Goal: Task Accomplishment & Management: Use online tool/utility

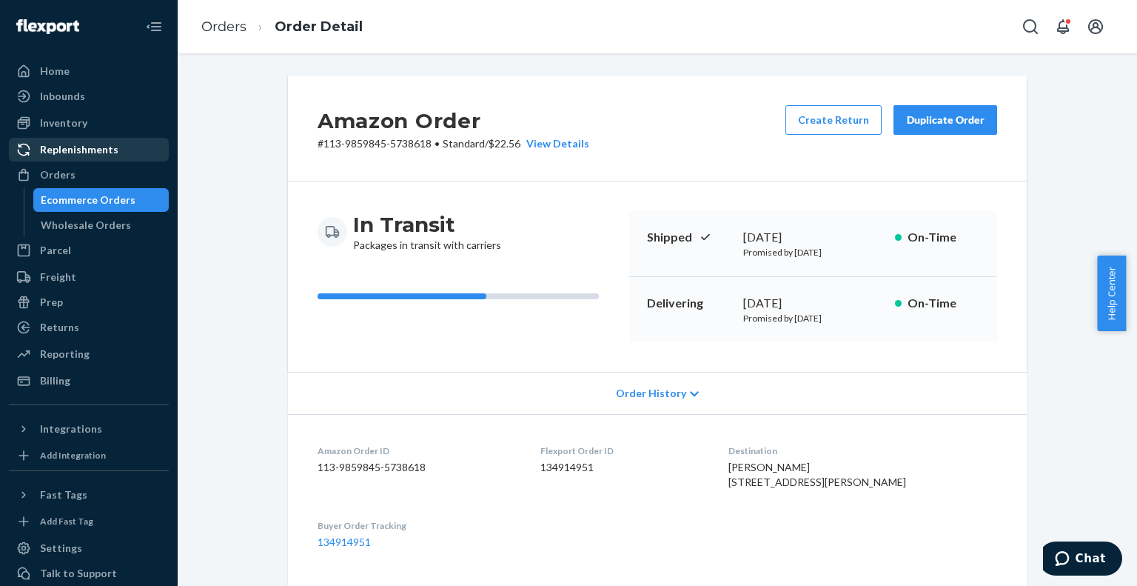
scroll to position [789, 0]
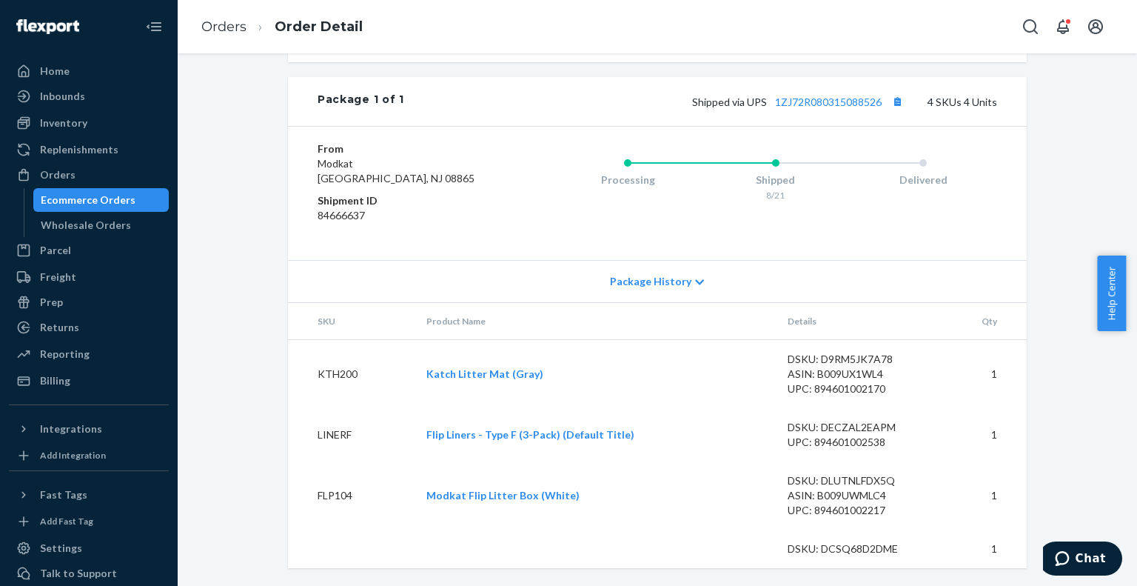
click at [74, 192] on div "Ecommerce Orders" at bounding box center [101, 200] width 133 height 21
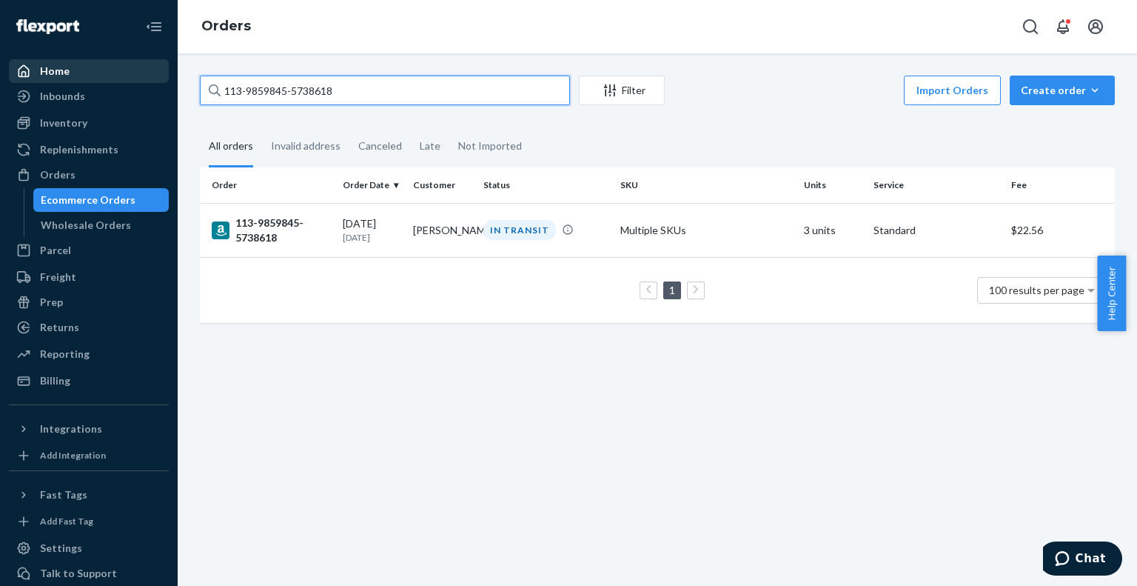
drag, startPoint x: 362, startPoint y: 87, endPoint x: 124, endPoint y: 59, distance: 239.3
click at [124, 59] on div "Home Inbounds Shipping Plans Problems Inventory Products Branded Packaging Repl…" at bounding box center [568, 293] width 1137 height 586
paste input "1-5490640-4691423"
type input "111-5490640-4691423"
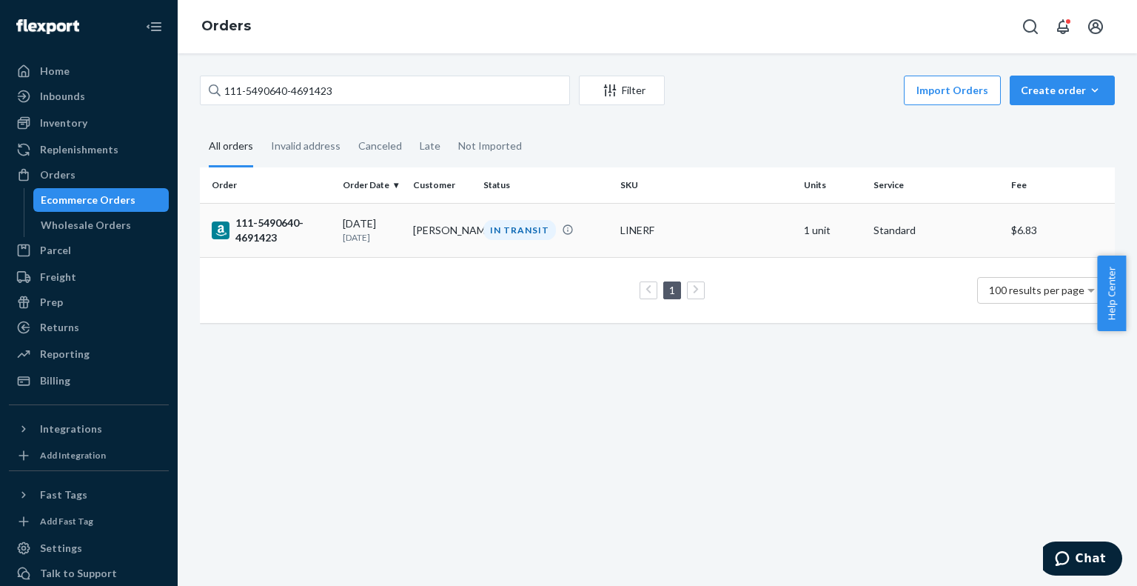
click at [256, 223] on div "111-5490640-4691423" at bounding box center [271, 230] width 119 height 30
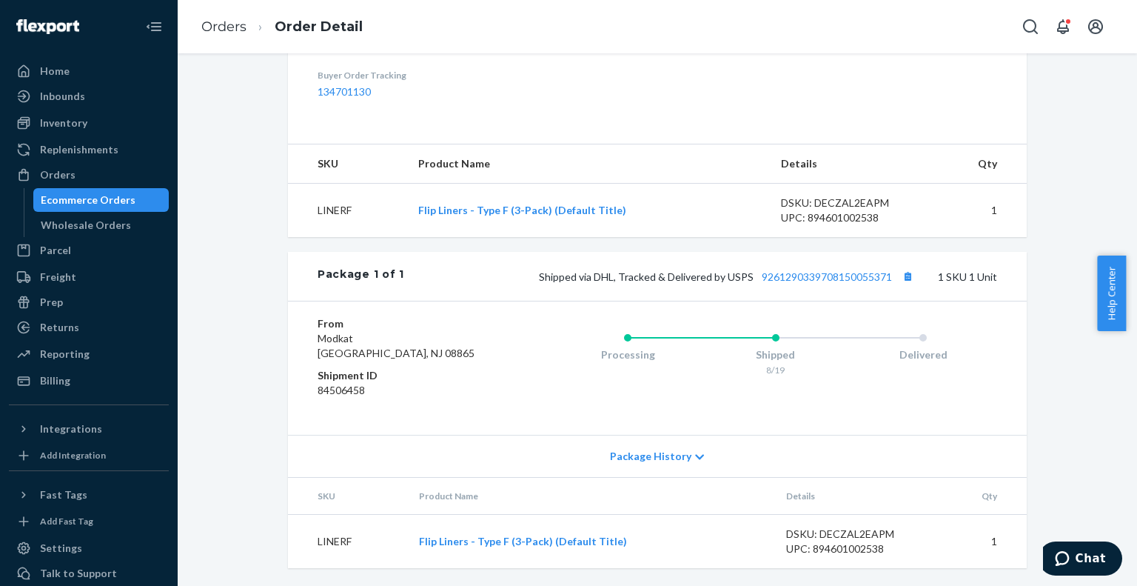
scroll to position [478, 0]
click at [768, 277] on link "9261290339708150055371" at bounding box center [827, 276] width 130 height 13
click at [130, 199] on div "Ecommerce Orders" at bounding box center [101, 200] width 133 height 21
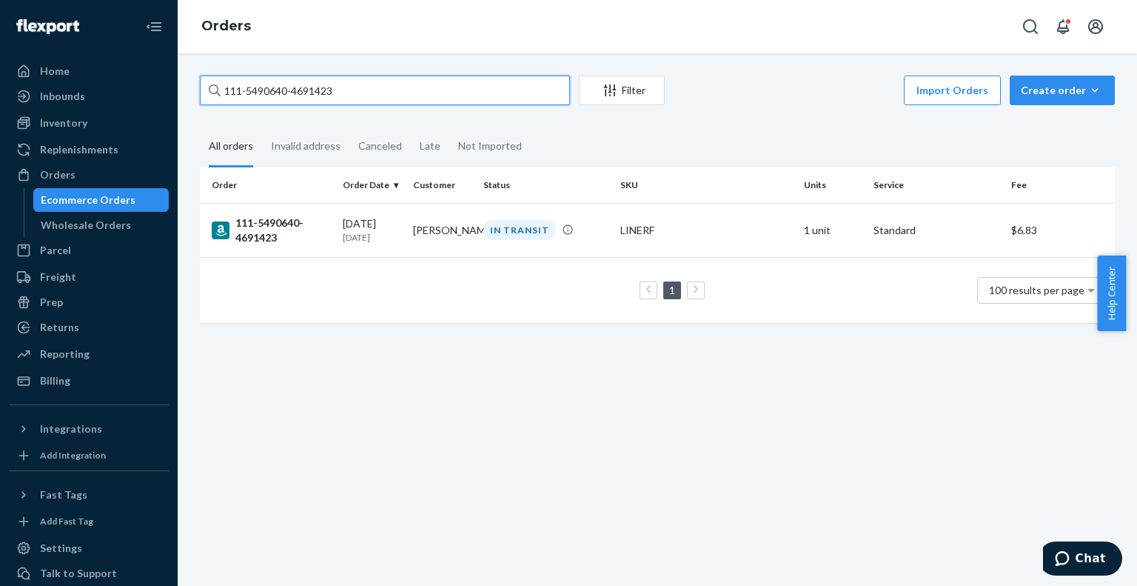
drag, startPoint x: 364, startPoint y: 94, endPoint x: 181, endPoint y: 80, distance: 183.4
click at [181, 80] on div "111-5490640-4691423 Filter Import Orders Create order Ecommerce order Removal o…" at bounding box center [657, 319] width 959 height 532
paste input "2504698-1672202"
type input "111-2504698-1672202"
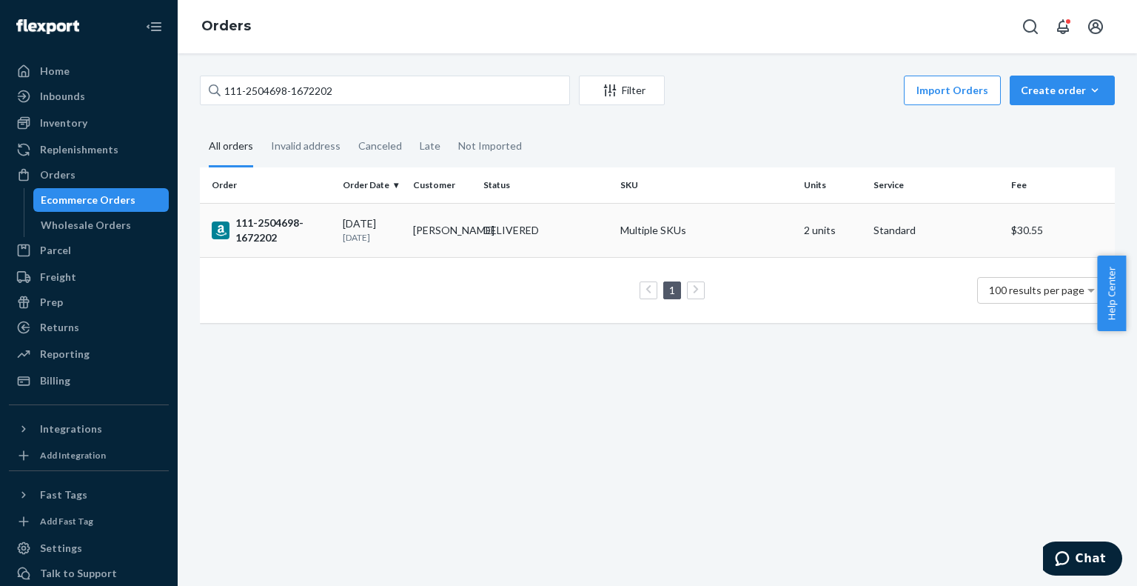
click at [269, 219] on div "111-2504698-1672202" at bounding box center [271, 230] width 119 height 30
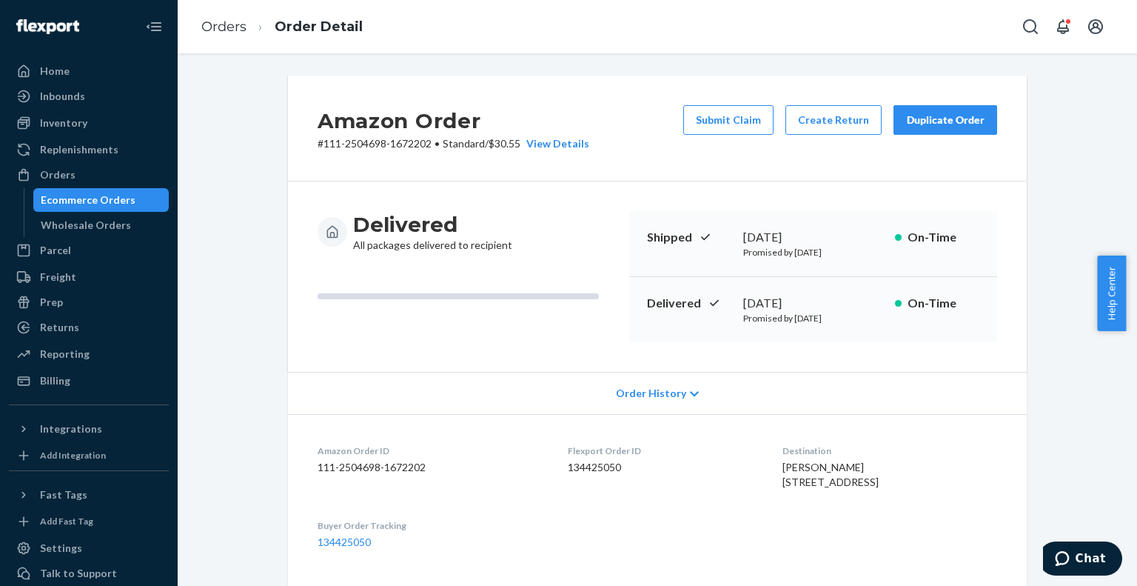
click at [932, 118] on div "Duplicate Order" at bounding box center [945, 120] width 78 height 15
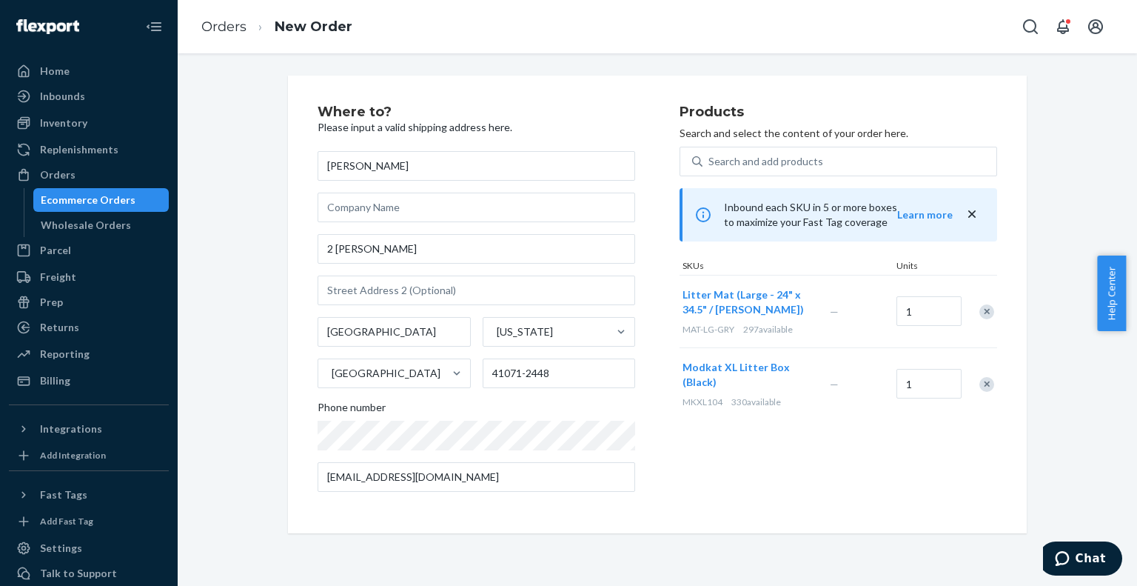
click at [924, 19] on div "Orders New Order" at bounding box center [657, 26] width 959 height 53
click at [983, 307] on div "Remove Item" at bounding box center [986, 311] width 15 height 15
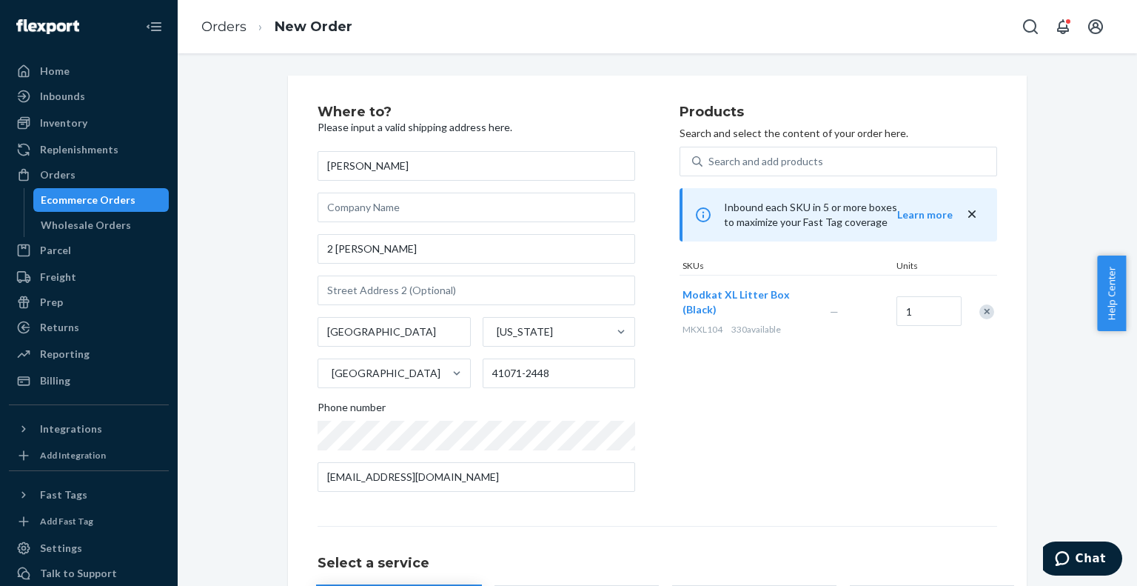
scroll to position [133, 0]
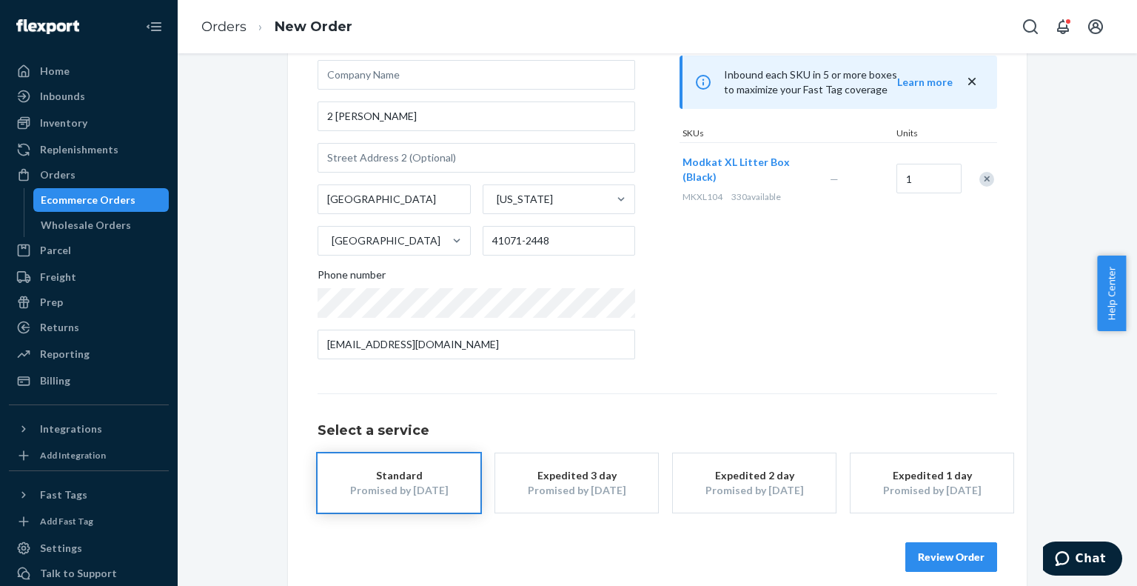
click at [552, 478] on div "Expedited 3 day" at bounding box center [576, 475] width 118 height 15
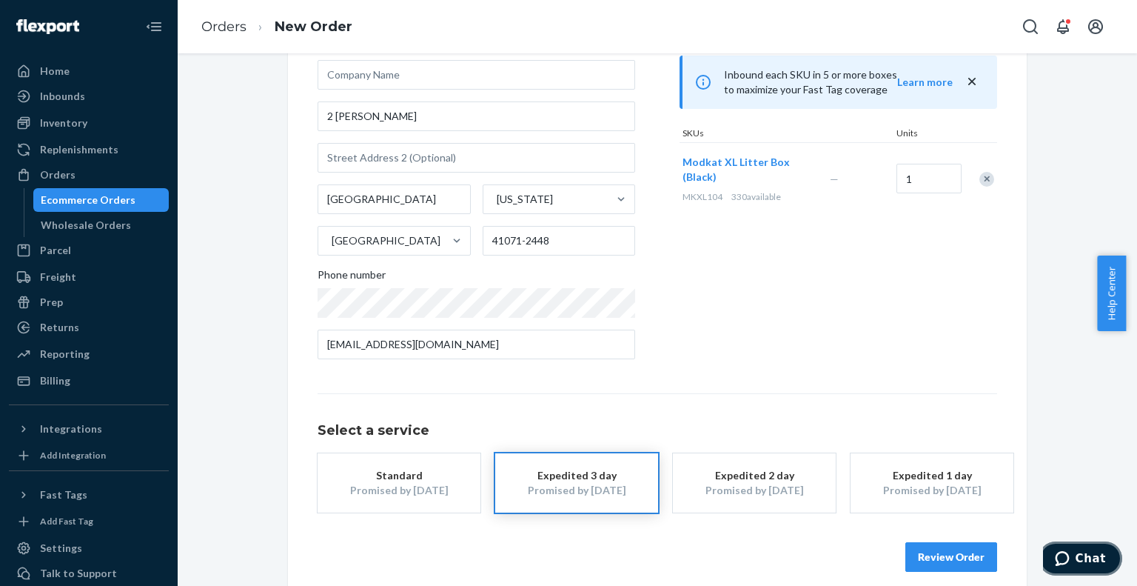
drag, startPoint x: 1078, startPoint y: 572, endPoint x: 1048, endPoint y: 457, distance: 118.5
click html "Chat"
click at [924, 556] on button "Review Order" at bounding box center [951, 557] width 92 height 30
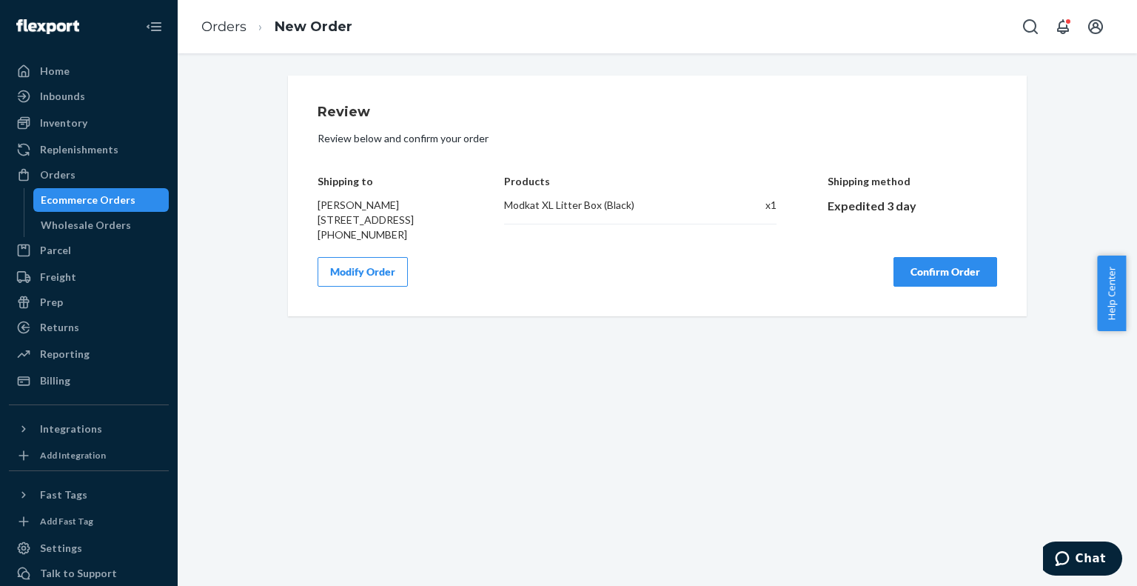
click at [904, 286] on button "Confirm Order" at bounding box center [945, 272] width 104 height 30
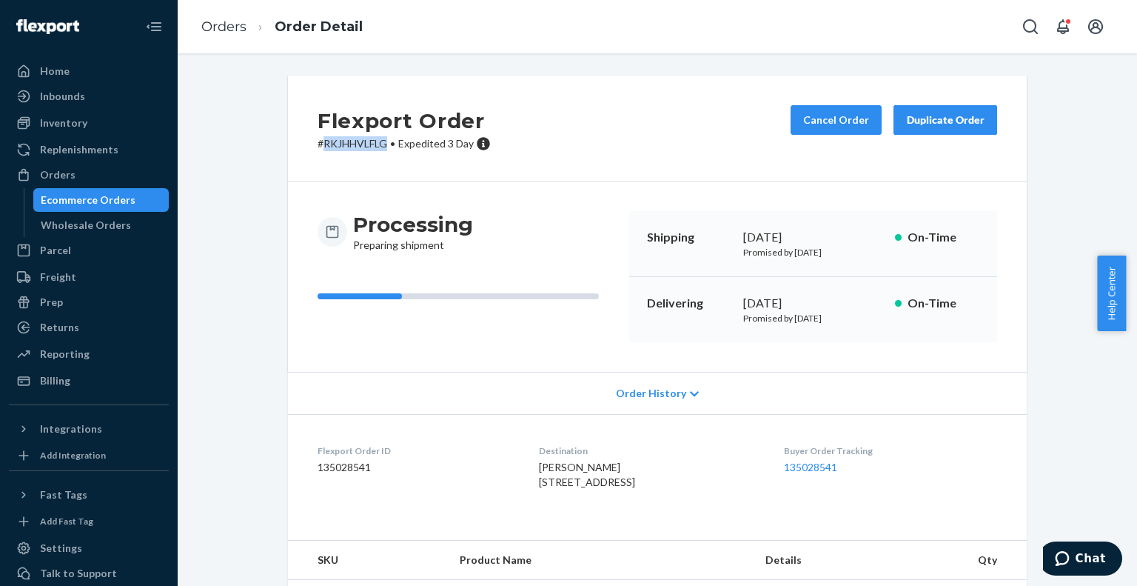
drag, startPoint x: 380, startPoint y: 141, endPoint x: 320, endPoint y: 142, distance: 60.7
click at [320, 142] on p "# RKJHHVLFLG • Expedited 3 Day" at bounding box center [404, 143] width 173 height 15
copy p "RKJHHVLFLG"
click at [98, 198] on div "Ecommerce Orders" at bounding box center [88, 199] width 95 height 15
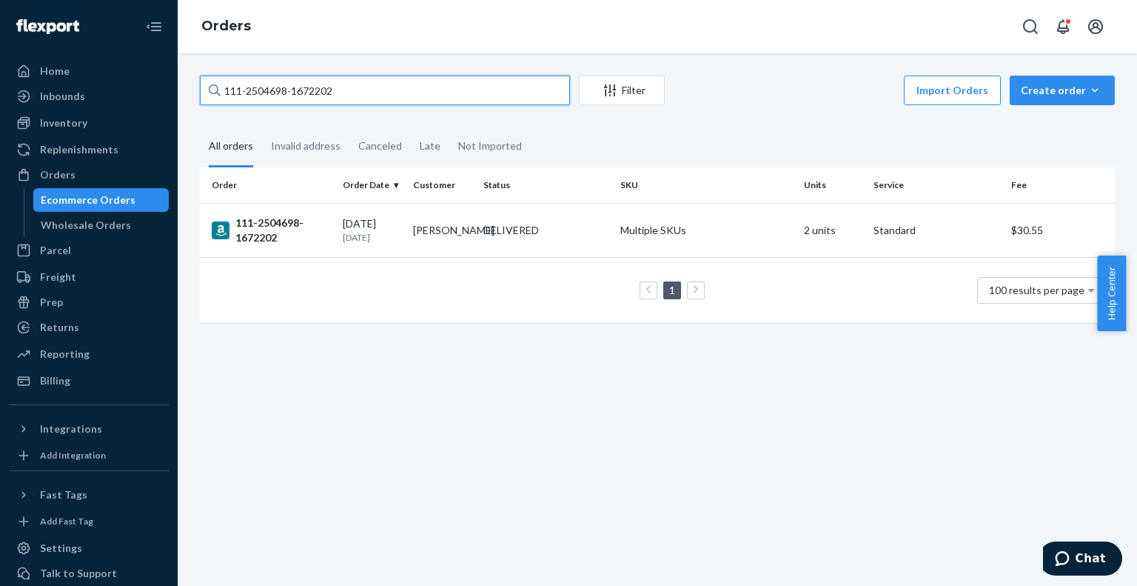
drag, startPoint x: 341, startPoint y: 94, endPoint x: 165, endPoint y: 97, distance: 176.2
click at [165, 97] on div "Home Inbounds Shipping Plans Problems Inventory Products Branded Packaging Repl…" at bounding box center [568, 293] width 1137 height 586
paste input "RKJHHVLFLG"
type input "111-2504698-1672202"
click at [267, 225] on div "111-2504698-1672202" at bounding box center [271, 230] width 119 height 30
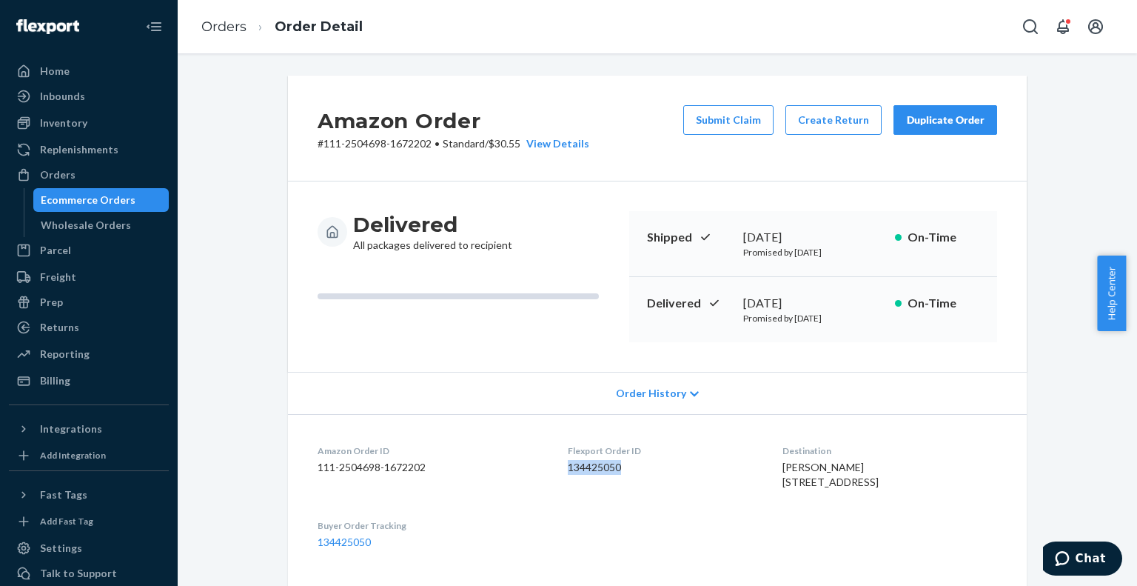
drag, startPoint x: 619, startPoint y: 463, endPoint x: 559, endPoint y: 463, distance: 60.0
click at [568, 463] on dd "134425050" at bounding box center [664, 467] width 192 height 15
copy dd "134425050"
drag, startPoint x: 828, startPoint y: 233, endPoint x: 737, endPoint y: 236, distance: 90.4
click at [743, 236] on div "[DATE]" at bounding box center [813, 237] width 140 height 17
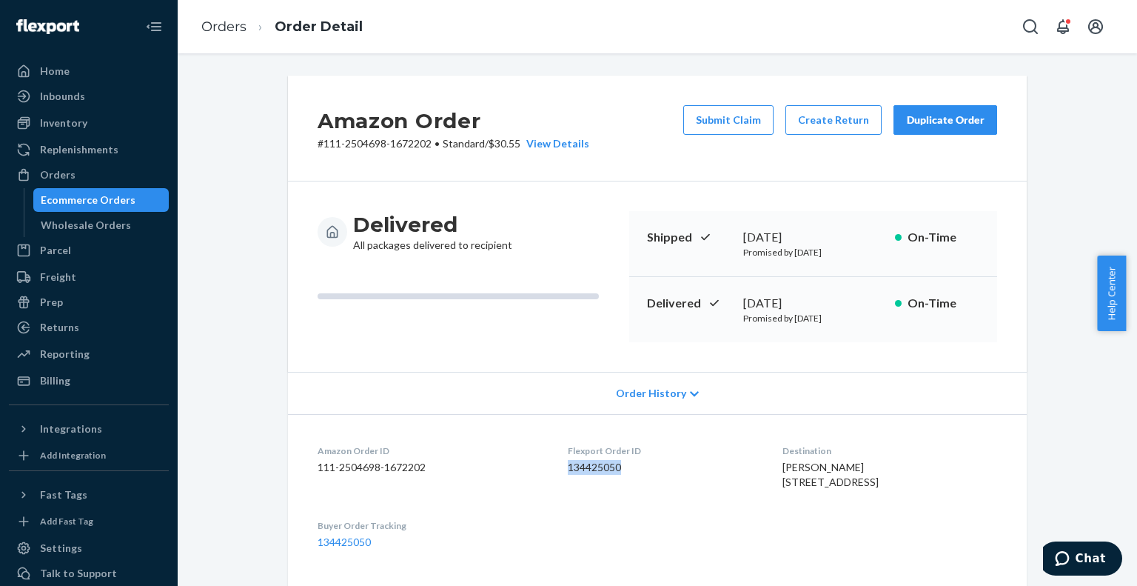
copy div "[DATE]"
click at [150, 192] on div "Ecommerce Orders" at bounding box center [101, 200] width 133 height 21
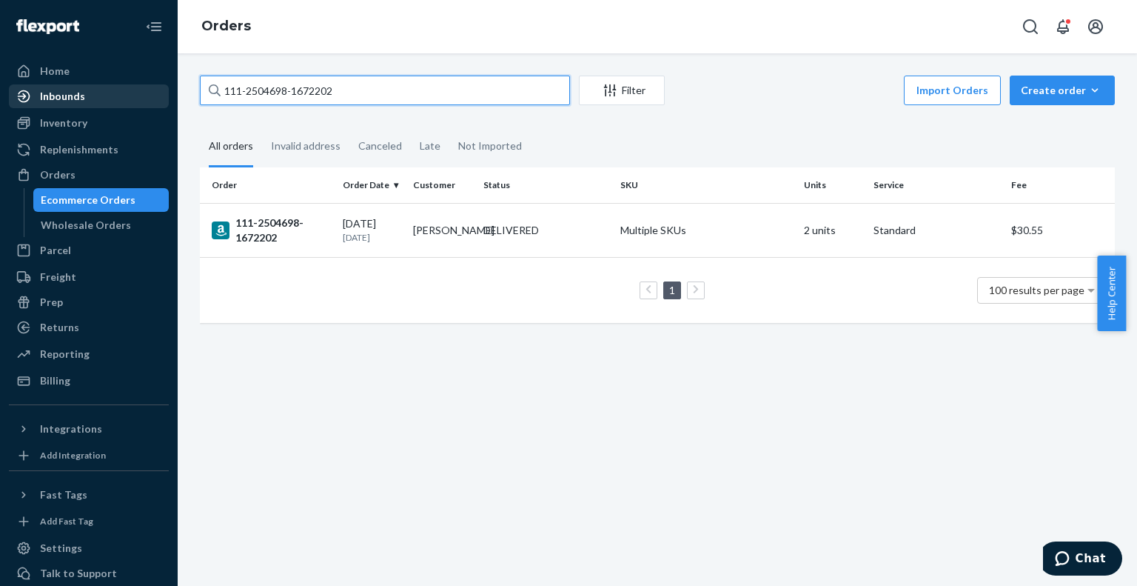
drag, startPoint x: 363, startPoint y: 90, endPoint x: 126, endPoint y: 84, distance: 237.7
click at [126, 84] on div "Home Inbounds Shipping Plans Problems Inventory Products Branded Packaging Repl…" at bounding box center [568, 293] width 1137 height 586
paste input "HKVAYZWKEX"
type input "HKVAYZWKEX"
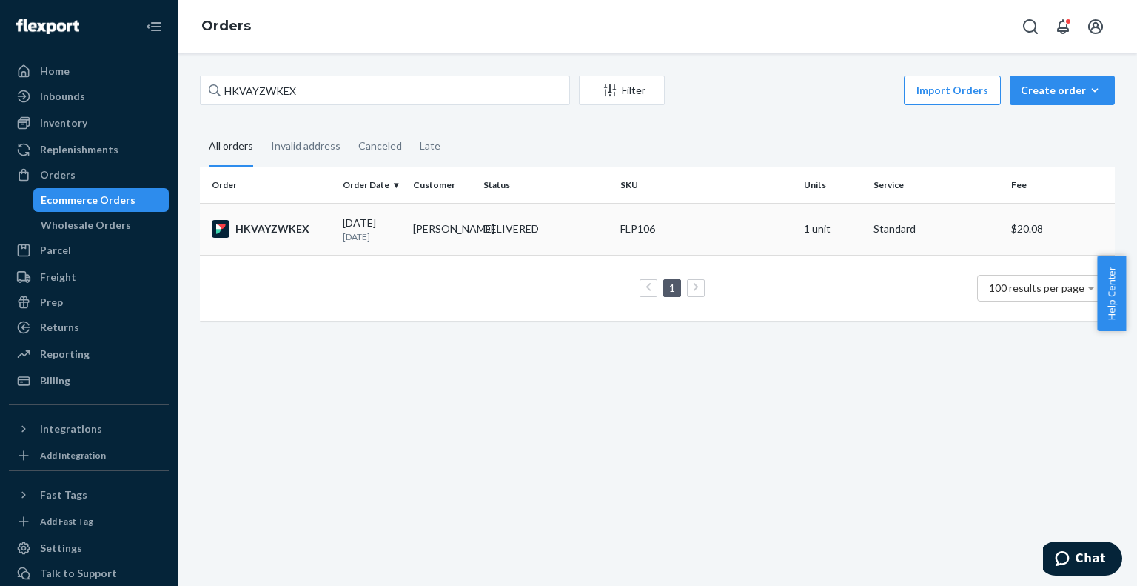
click at [279, 232] on div "HKVAYZWKEX" at bounding box center [271, 229] width 119 height 18
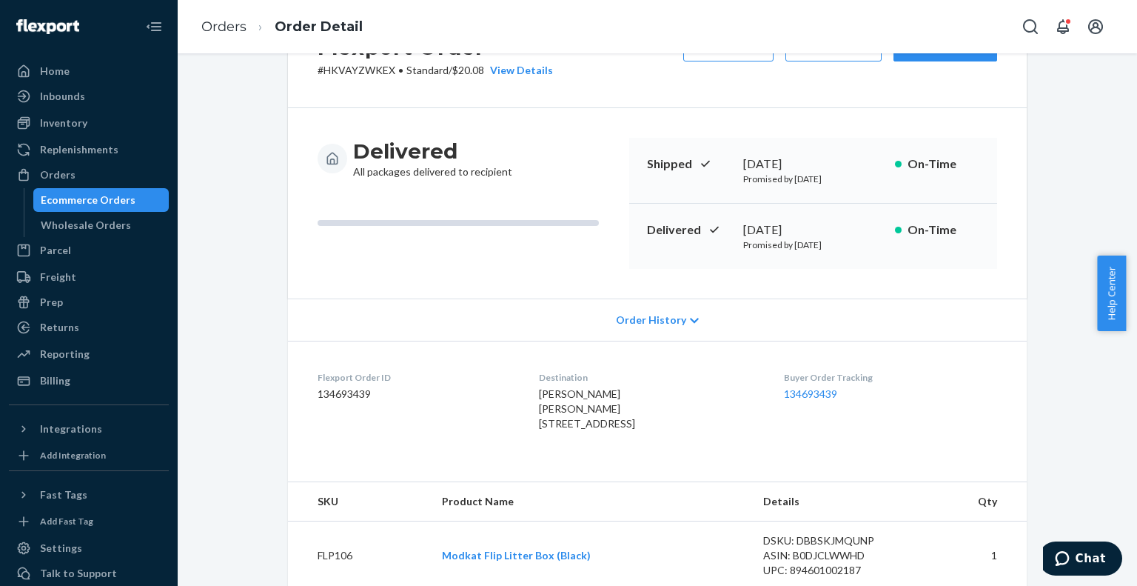
scroll to position [74, 0]
drag, startPoint x: 862, startPoint y: 389, endPoint x: 776, endPoint y: 390, distance: 85.9
click at [776, 390] on dl "Flexport Order ID 134693439 Destination [PERSON_NAME] [PERSON_NAME] [STREET_ADD…" at bounding box center [657, 403] width 739 height 126
click at [814, 436] on div "Buyer Order Tracking 134693439" at bounding box center [890, 403] width 213 height 66
drag, startPoint x: 852, startPoint y: 390, endPoint x: 794, endPoint y: 392, distance: 58.5
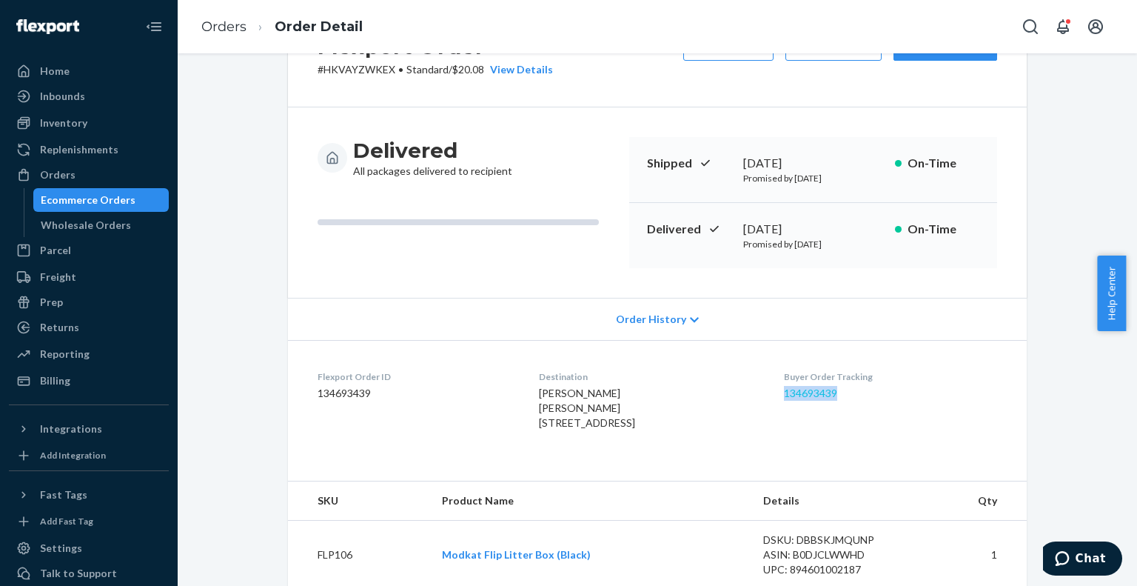
click at [794, 392] on dd "134693439" at bounding box center [890, 393] width 213 height 15
copy link "134693439"
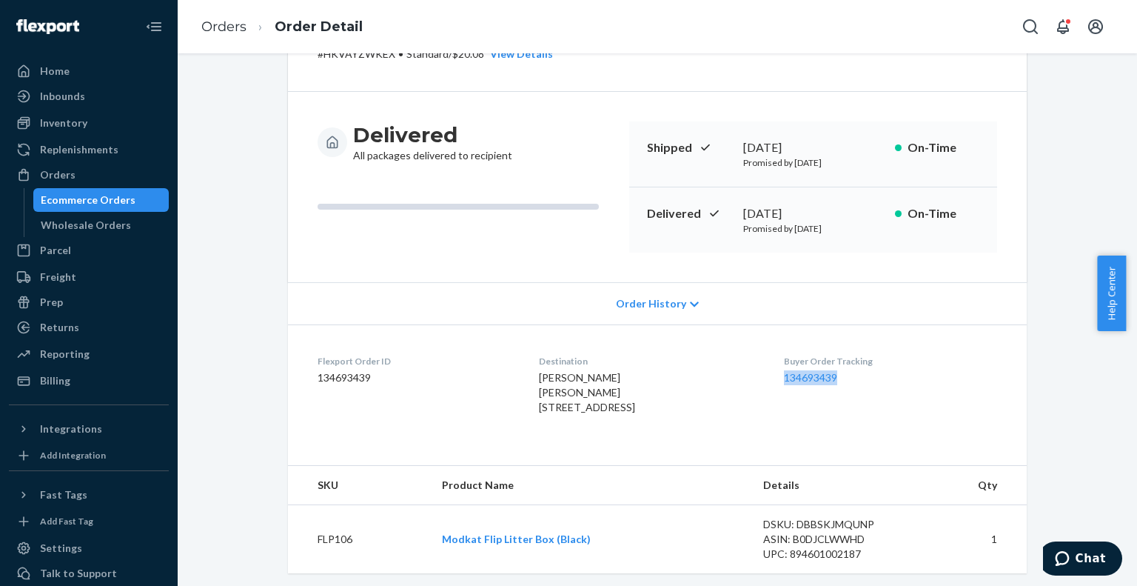
scroll to position [0, 0]
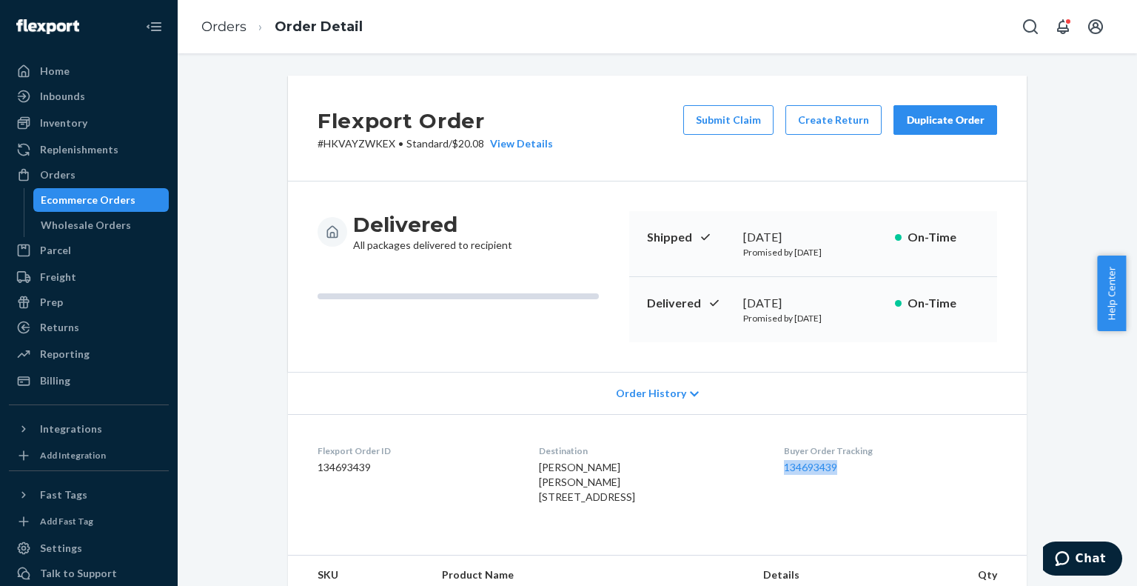
drag, startPoint x: 834, startPoint y: 238, endPoint x: 739, endPoint y: 239, distance: 94.8
click at [743, 239] on div "[DATE]" at bounding box center [813, 237] width 140 height 17
copy div "[DATE]"
click at [133, 192] on div "Ecommerce Orders" at bounding box center [101, 200] width 133 height 21
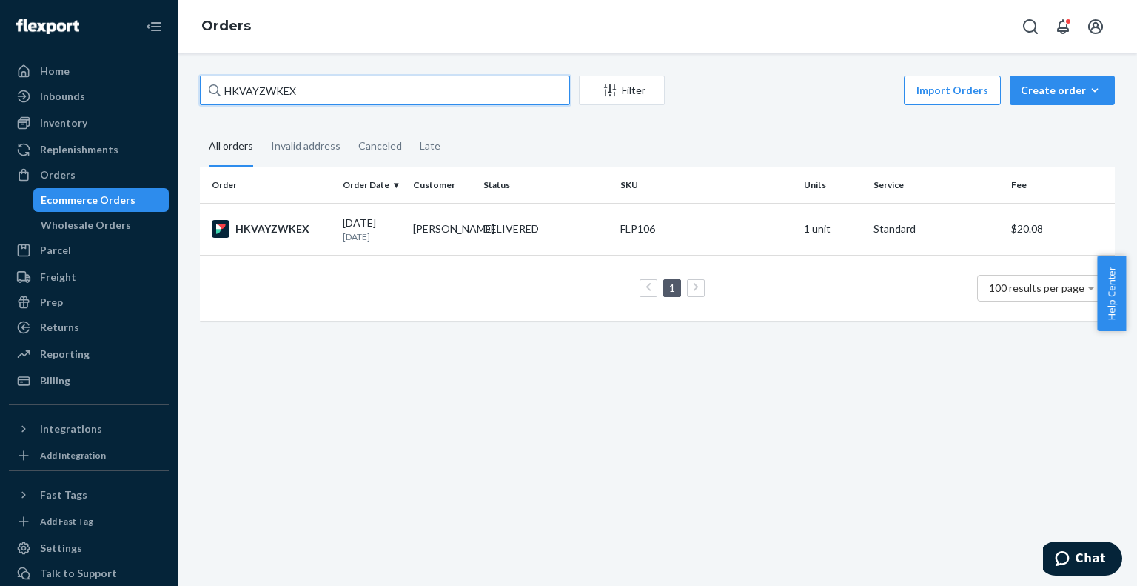
drag, startPoint x: 299, startPoint y: 87, endPoint x: 198, endPoint y: 88, distance: 100.7
click at [198, 88] on div "HKVAYZWKEX Filter Import Orders Create order Ecommerce order Removal order All …" at bounding box center [657, 206] width 937 height 260
paste input "114-6795381-4588215"
type input "114-6795381-4588215"
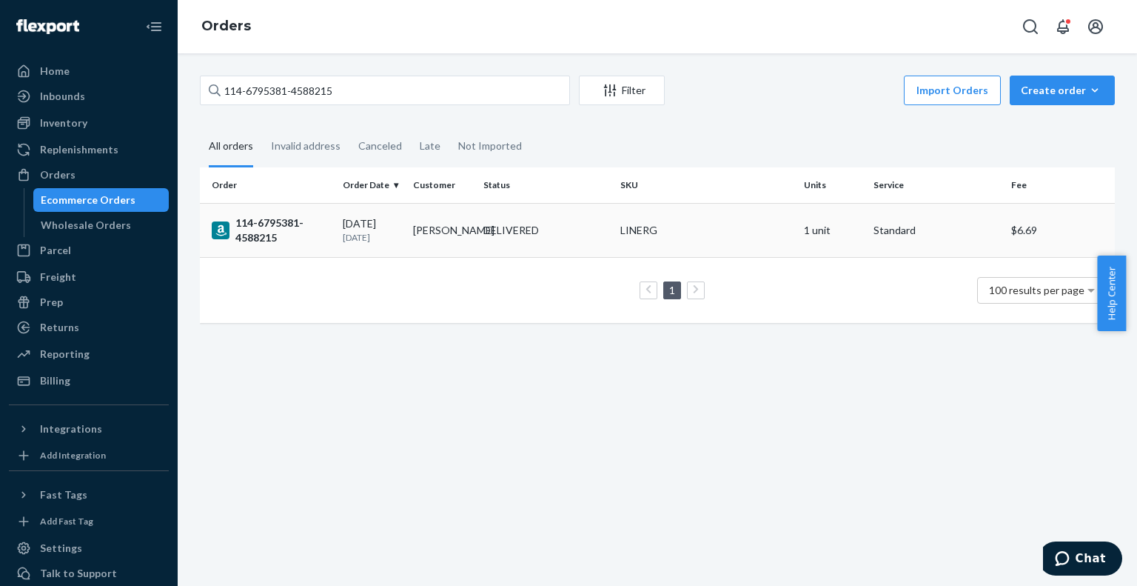
click at [272, 220] on div "114-6795381-4588215" at bounding box center [271, 230] width 119 height 30
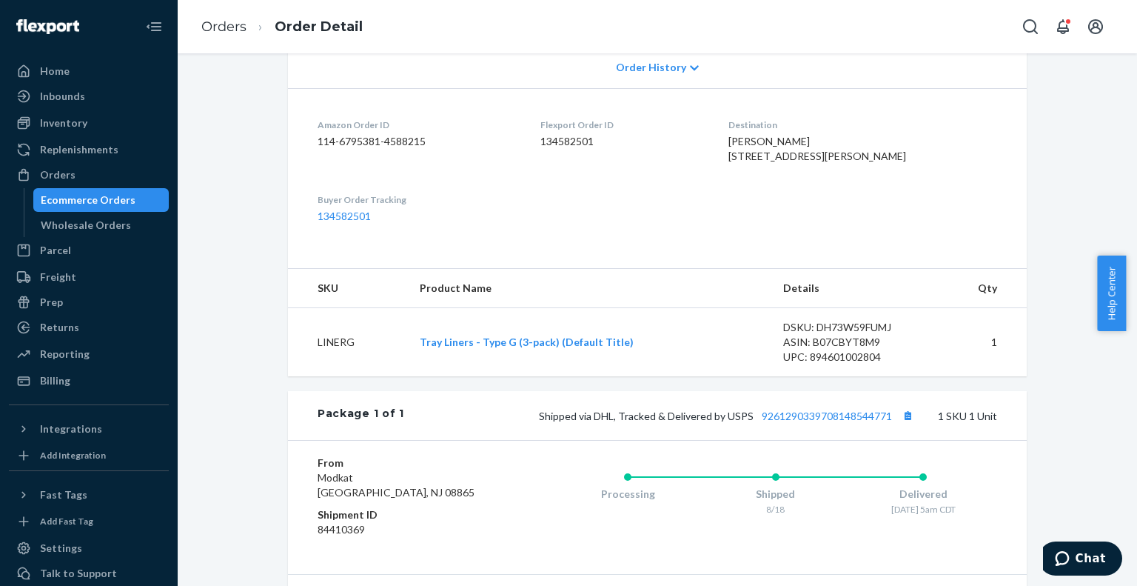
scroll to position [370, 0]
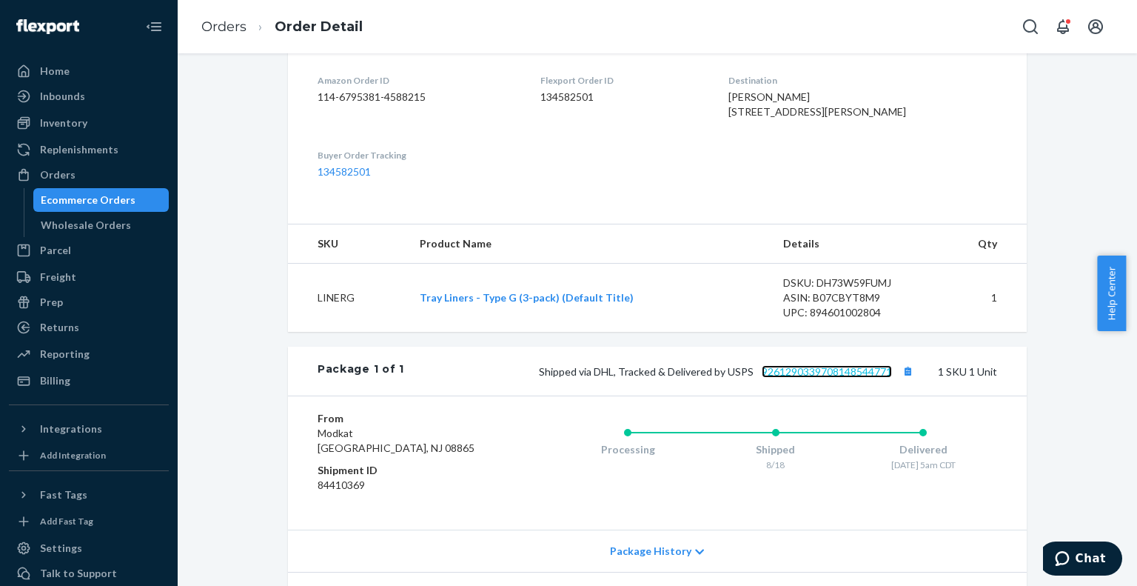
click at [762, 378] on link "9261290339708148544771" at bounding box center [827, 371] width 130 height 13
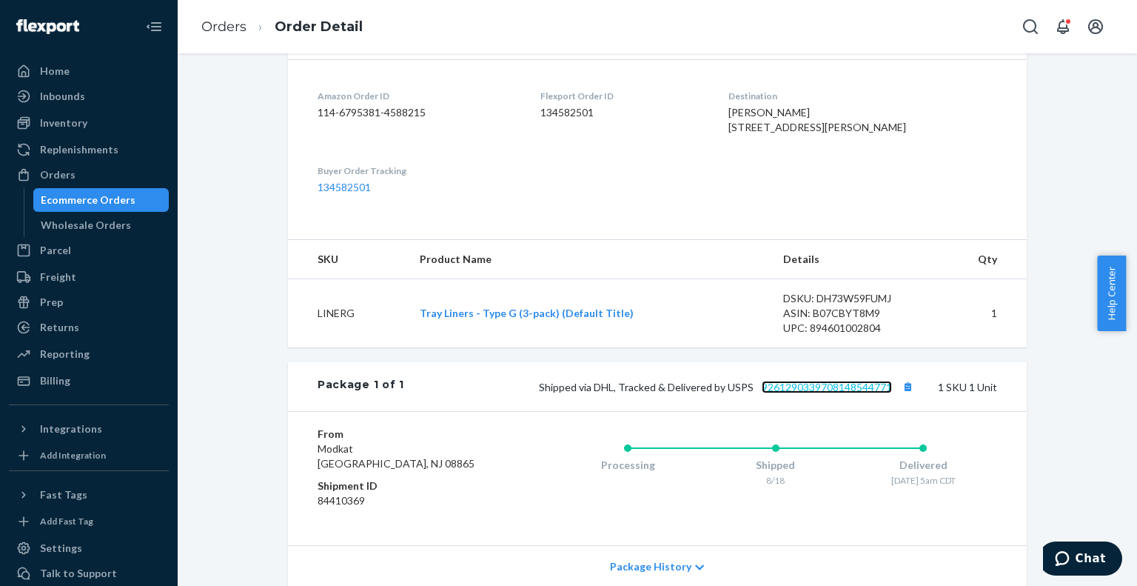
scroll to position [222, 0]
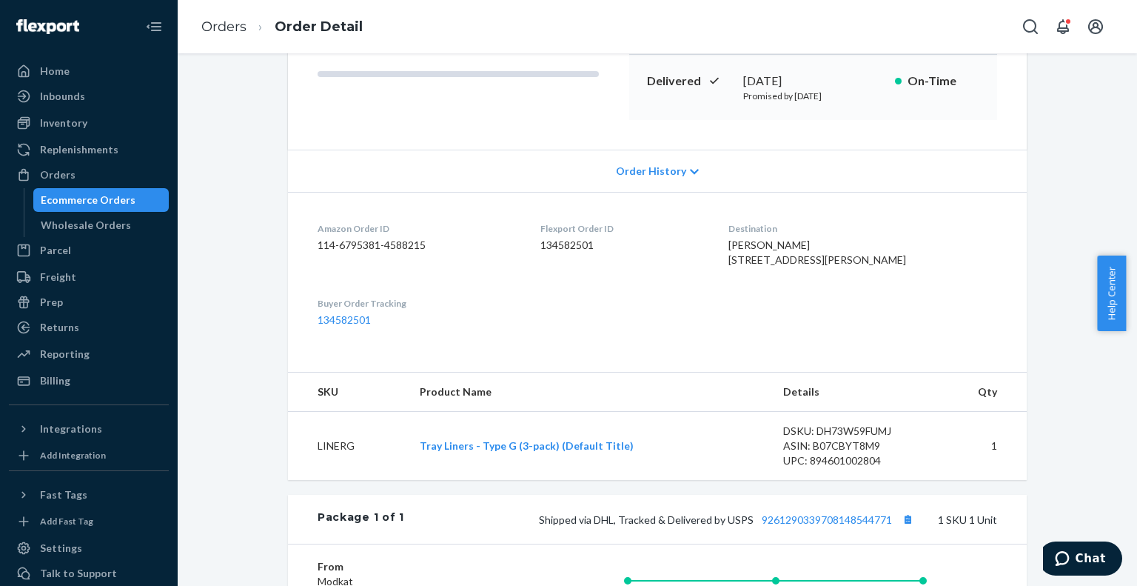
drag, startPoint x: 839, startPoint y: 275, endPoint x: 754, endPoint y: 266, distance: 85.6
click at [754, 266] on dl "Amazon Order ID 114-6795381-4588215 Flexport Order ID 134582501 Destination [PE…" at bounding box center [657, 274] width 739 height 165
copy span "[STREET_ADDRESS][PERSON_NAME]"
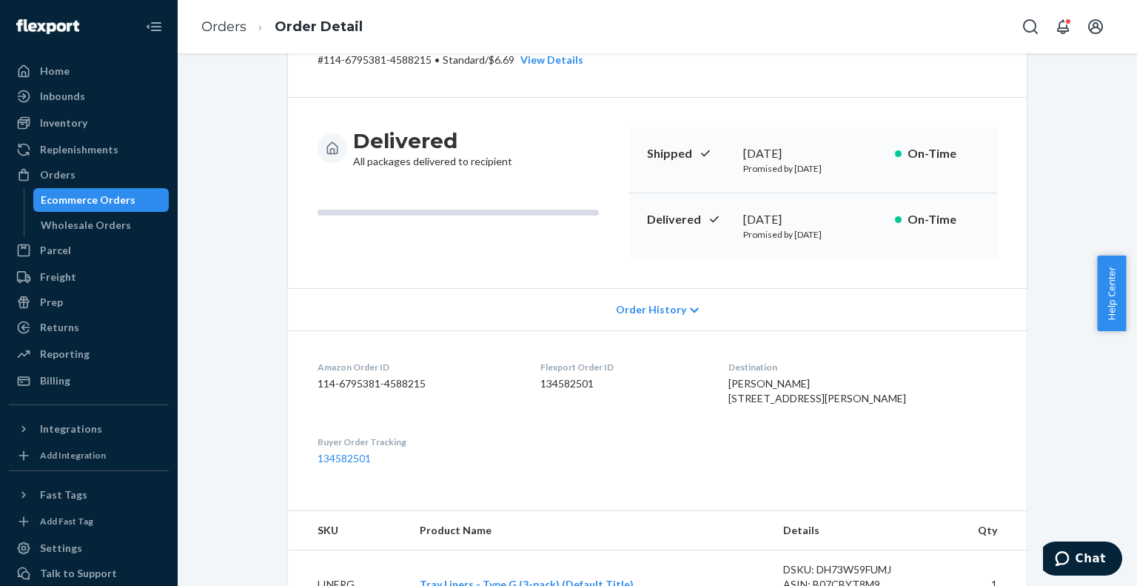
scroll to position [0, 0]
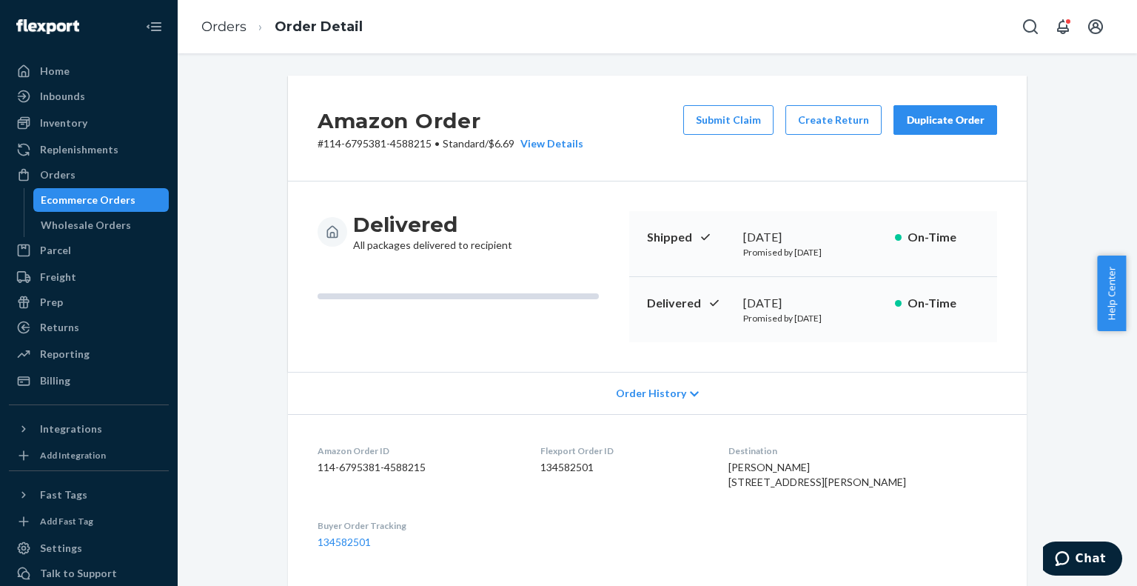
click at [89, 195] on div "Ecommerce Orders" at bounding box center [88, 199] width 95 height 15
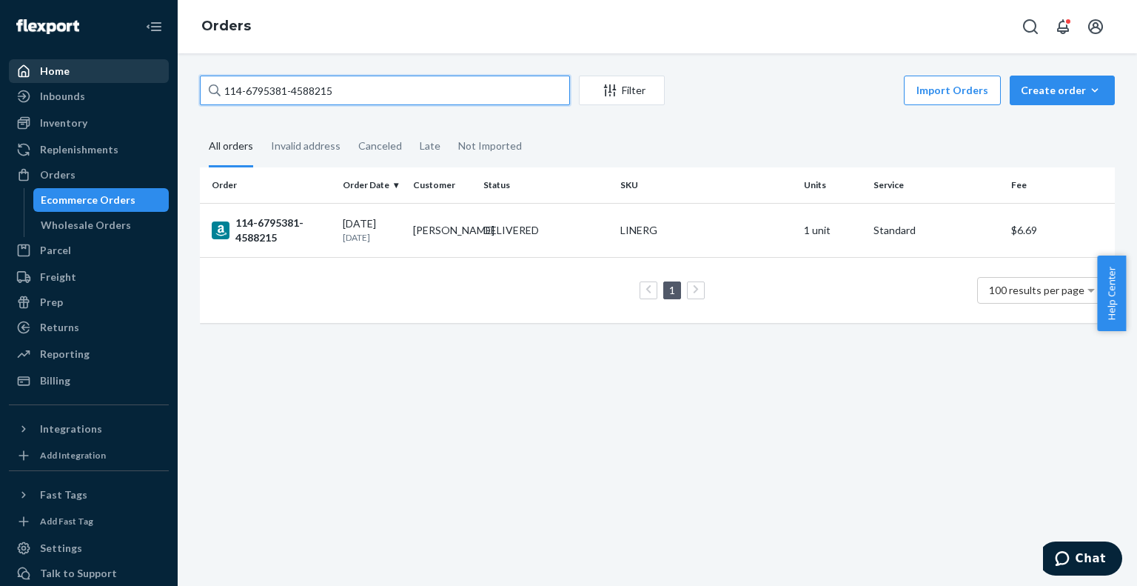
drag, startPoint x: 369, startPoint y: 86, endPoint x: 155, endPoint y: 70, distance: 213.8
click at [298, 76] on input "114-6795381-4588215" at bounding box center [385, 91] width 370 height 30
click at [249, 90] on input "114-6795381-4588215" at bounding box center [385, 91] width 370 height 30
drag, startPoint x: 346, startPoint y: 89, endPoint x: 216, endPoint y: 92, distance: 130.3
click at [216, 92] on div "114-6795381-4588215" at bounding box center [385, 91] width 370 height 30
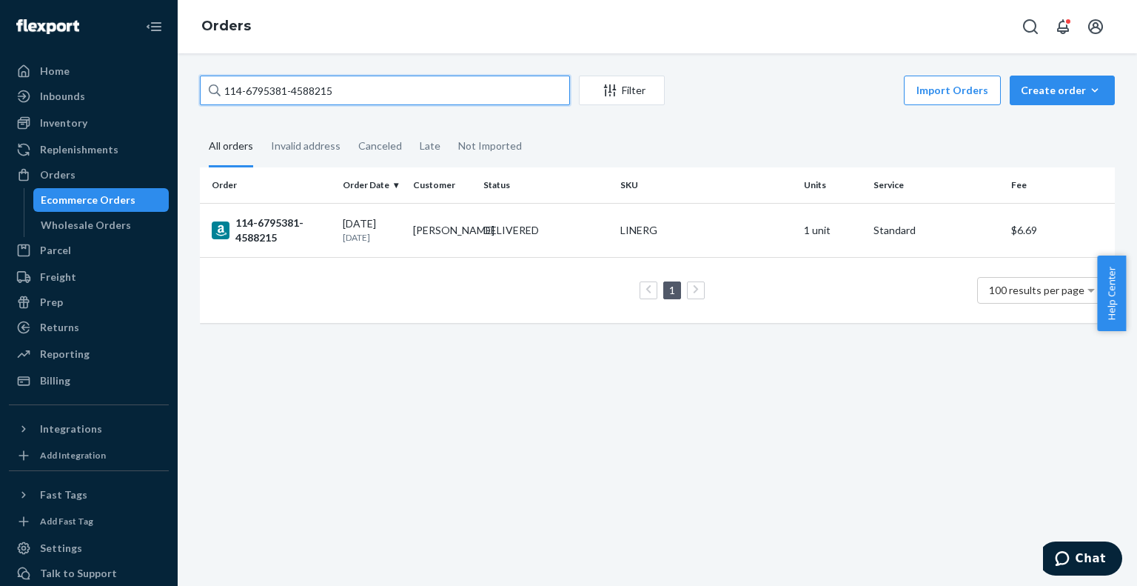
paste input "3-9859845-5738618"
type input "113-9859845-5738618"
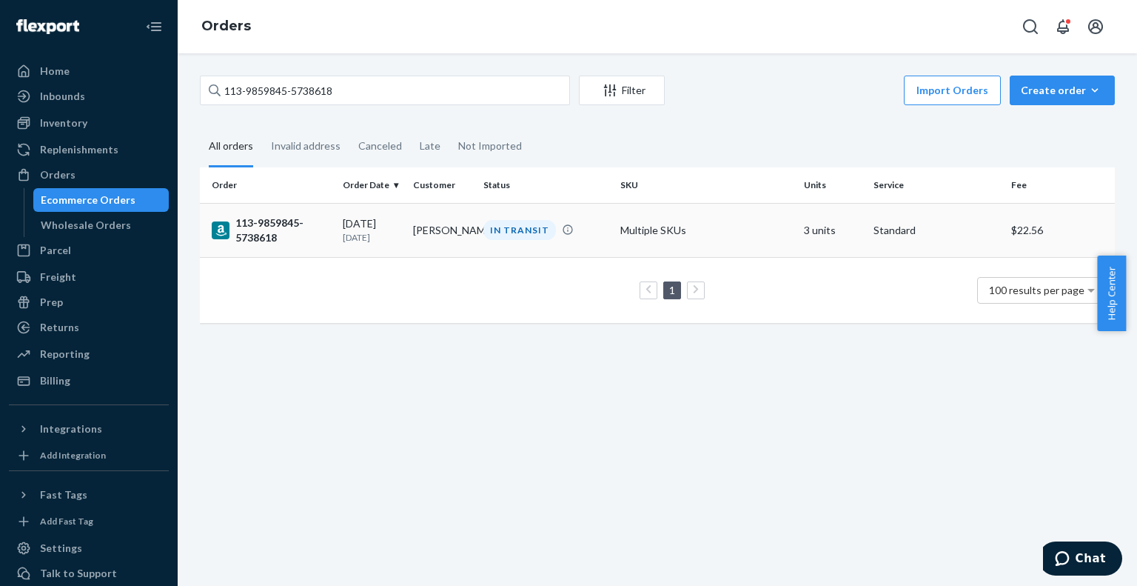
click at [272, 227] on div "113-9859845-5738618" at bounding box center [271, 230] width 119 height 30
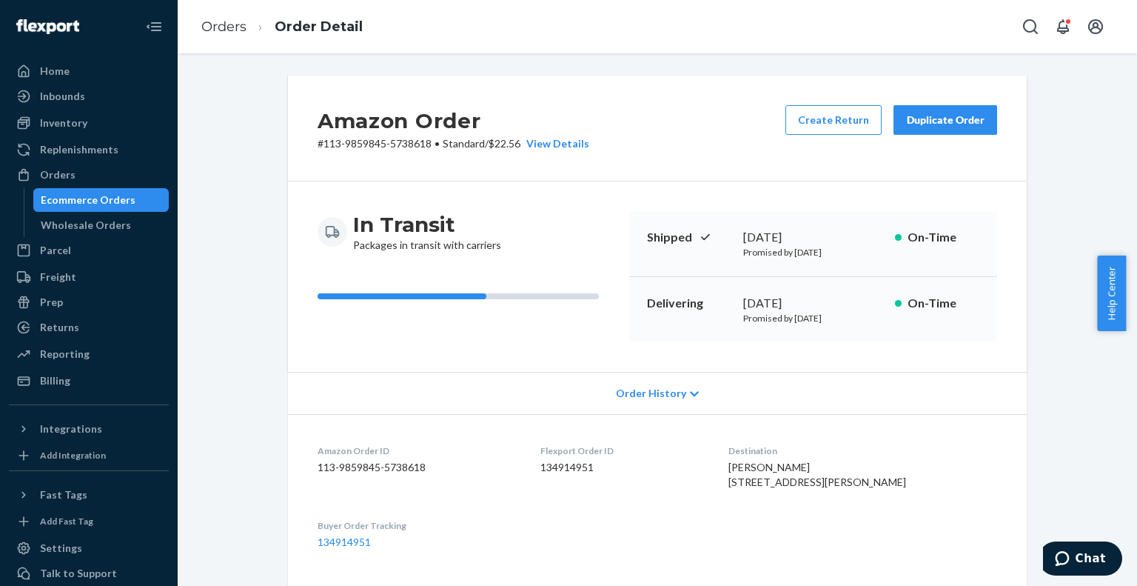
scroll to position [518, 0]
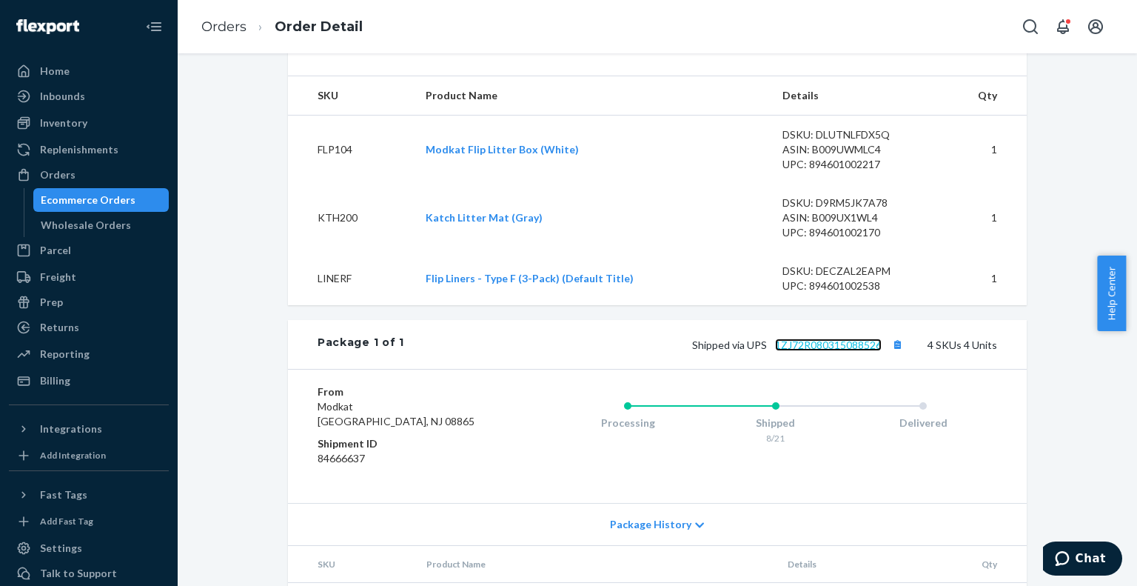
click at [791, 351] on link "1ZJ72R080315088526" at bounding box center [828, 344] width 107 height 13
click at [100, 202] on div "Ecommerce Orders" at bounding box center [88, 199] width 95 height 15
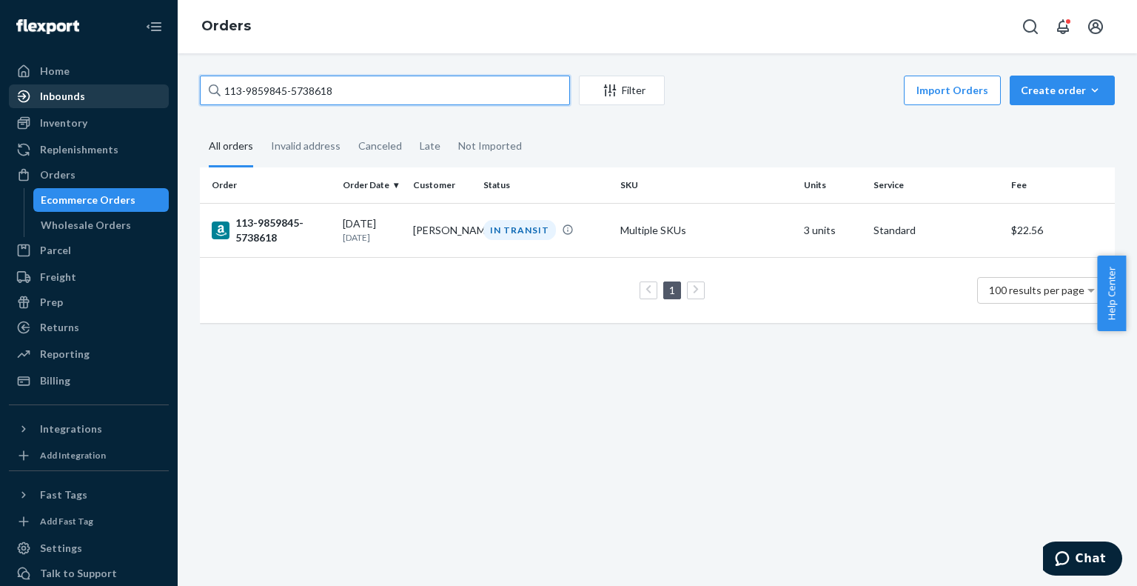
drag, startPoint x: 383, startPoint y: 88, endPoint x: 81, endPoint y: 102, distance: 301.6
click at [81, 102] on div "Home Inbounds Shipping Plans Problems Inventory Products Branded Packaging Repl…" at bounding box center [568, 293] width 1137 height 586
paste input "MK-368135"
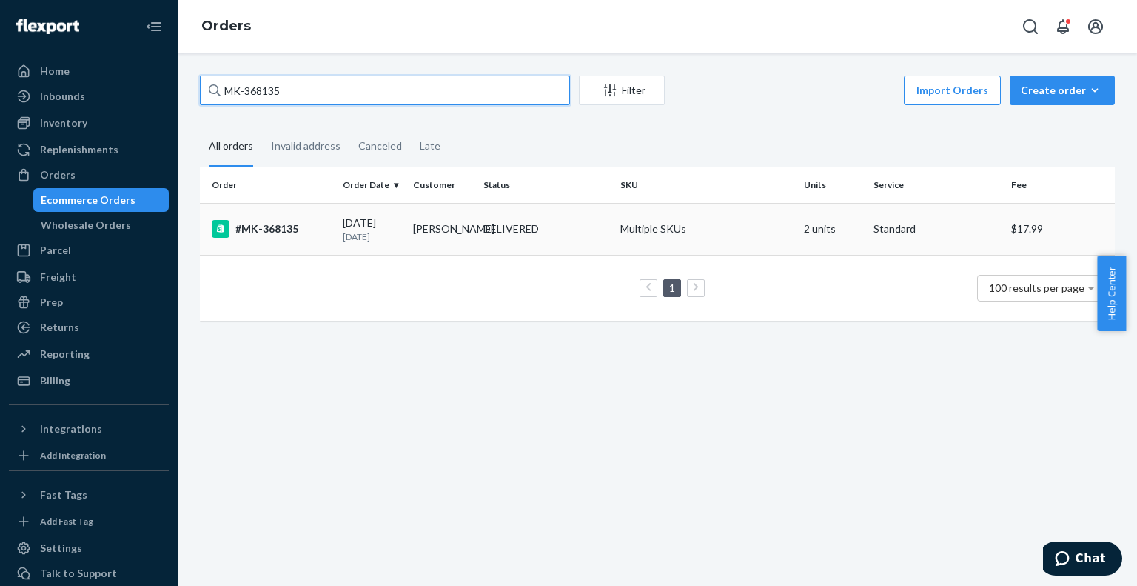
type input "MK-368135"
click at [269, 224] on div "#MK-368135" at bounding box center [271, 229] width 119 height 18
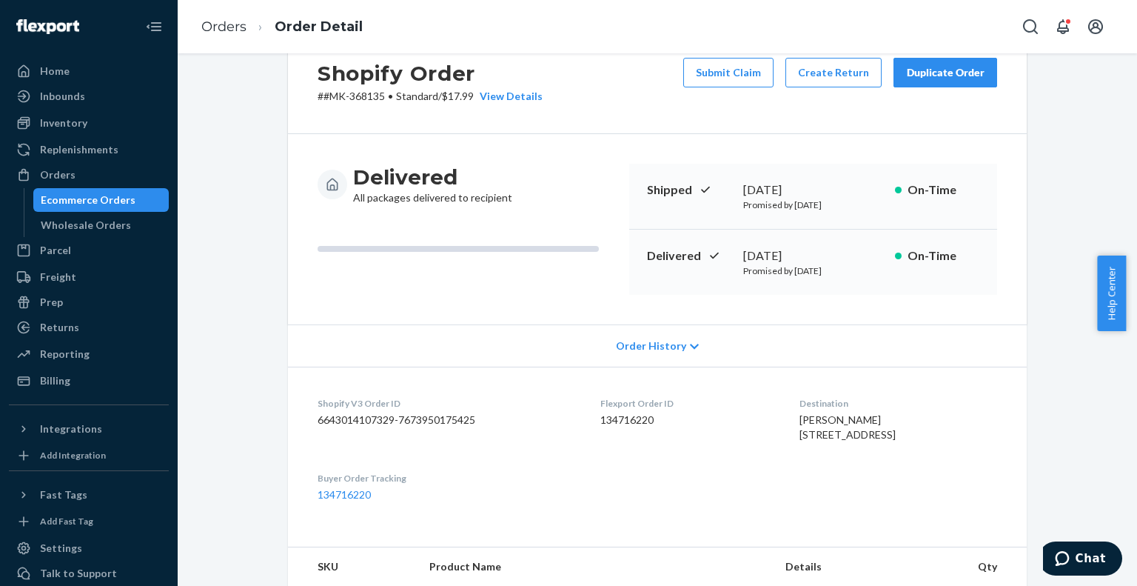
scroll to position [74, 0]
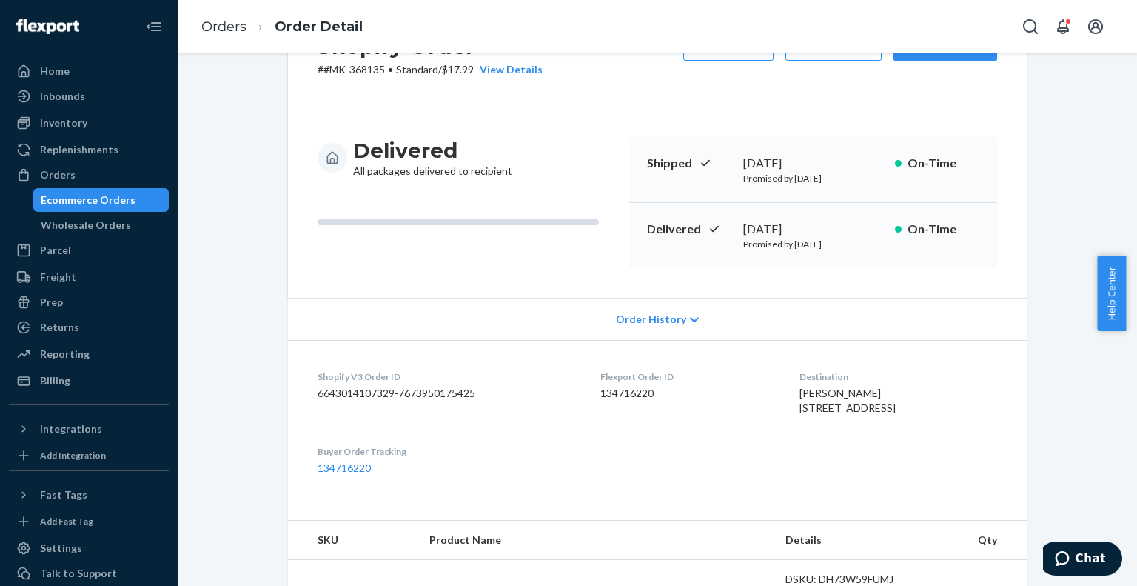
click at [606, 392] on dd "134716220" at bounding box center [687, 393] width 175 height 15
drag, startPoint x: 651, startPoint y: 392, endPoint x: 574, endPoint y: 392, distance: 77.0
click at [574, 392] on dl "Shopify V3 Order ID 6643014107329-7673950175425 Flexport Order ID 134716220 Des…" at bounding box center [657, 422] width 739 height 165
copy dl "Flexport Order ID 134716220"
click at [583, 393] on dl "Shopify V3 Order ID 6643014107329-7673950175425 Flexport Order ID 134716220 Des…" at bounding box center [657, 422] width 739 height 165
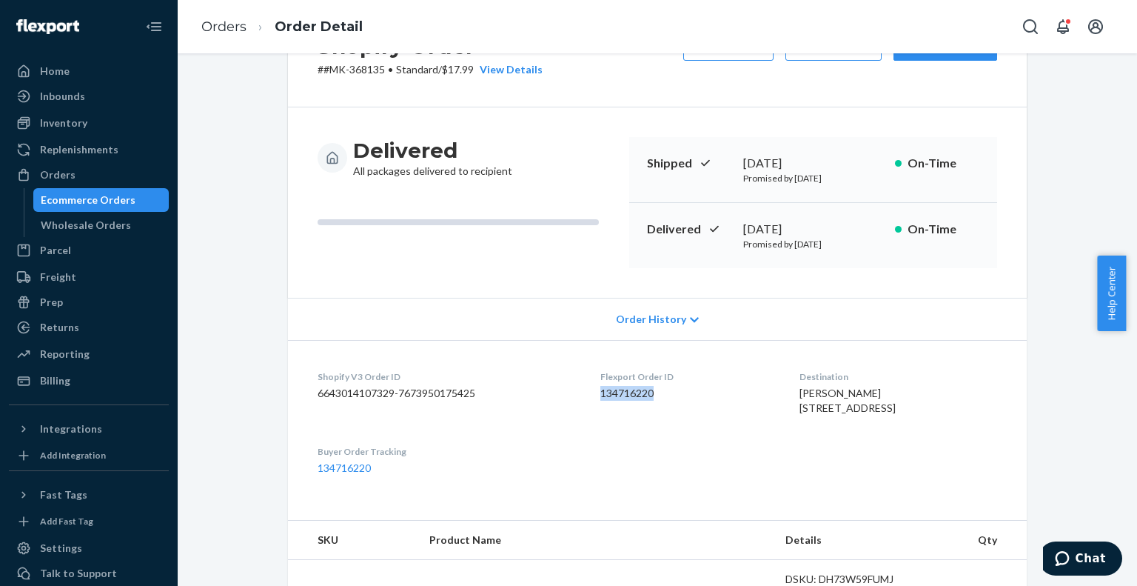
drag, startPoint x: 584, startPoint y: 393, endPoint x: 643, endPoint y: 388, distance: 59.4
click at [643, 388] on dl "Shopify V3 Order ID 6643014107329-7673950175425 Flexport Order ID 134716220 Des…" at bounding box center [657, 422] width 739 height 165
copy dd "134716220"
drag, startPoint x: 740, startPoint y: 162, endPoint x: 825, endPoint y: 157, distance: 84.5
click at [825, 157] on div "[DATE]" at bounding box center [813, 163] width 140 height 17
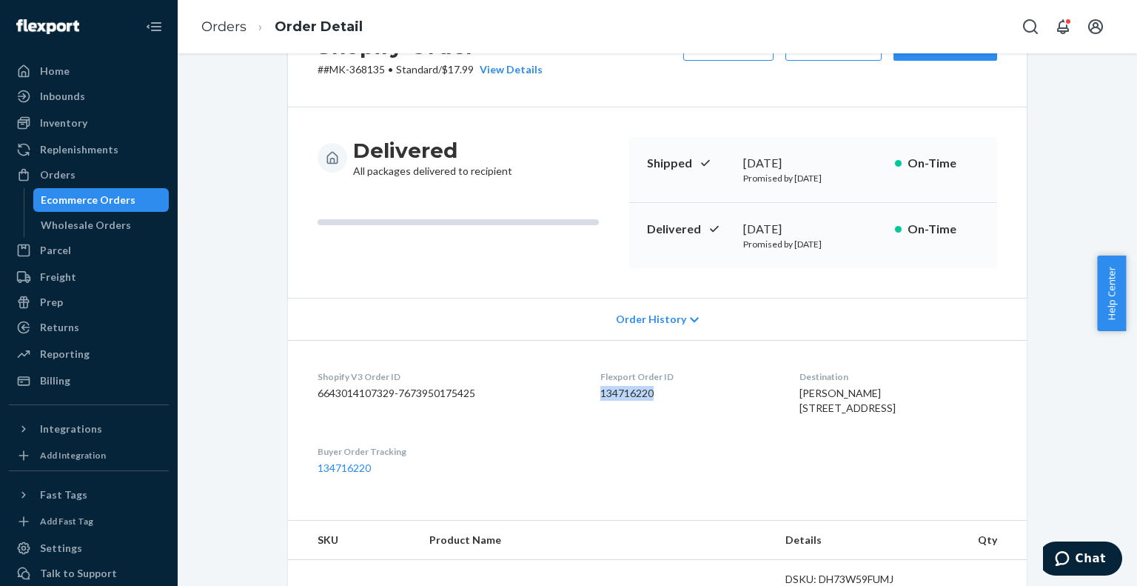
copy div "[DATE]"
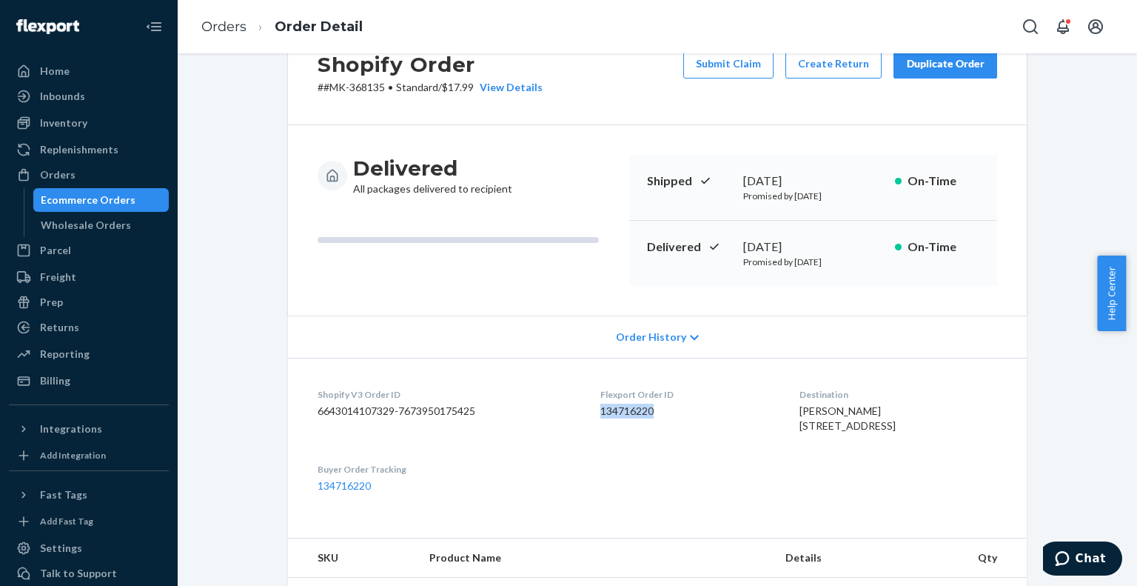
scroll to position [0, 0]
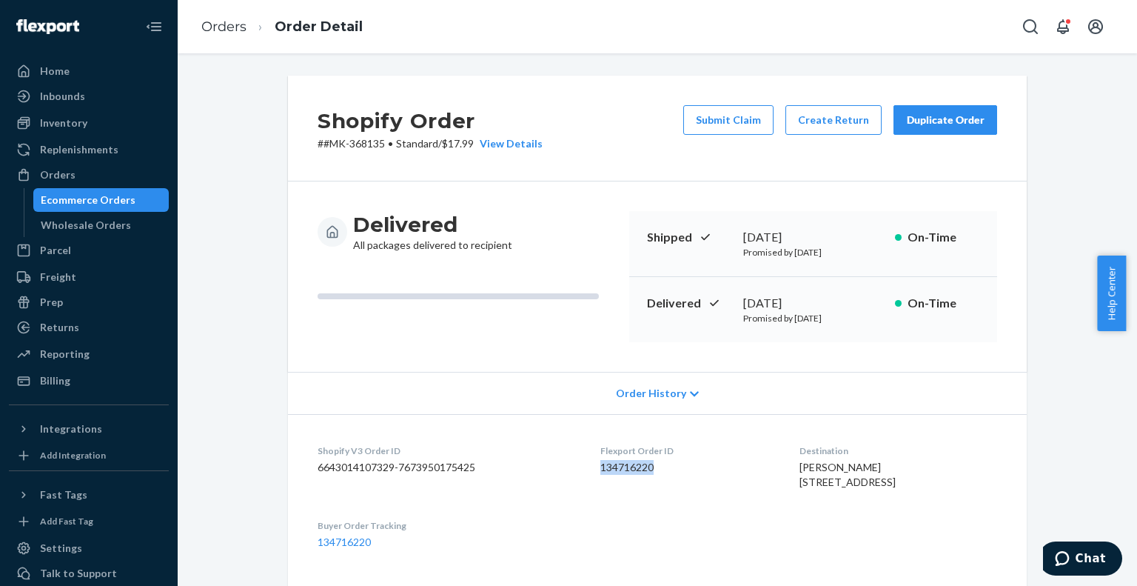
click at [936, 126] on div "Duplicate Order" at bounding box center [945, 120] width 78 height 15
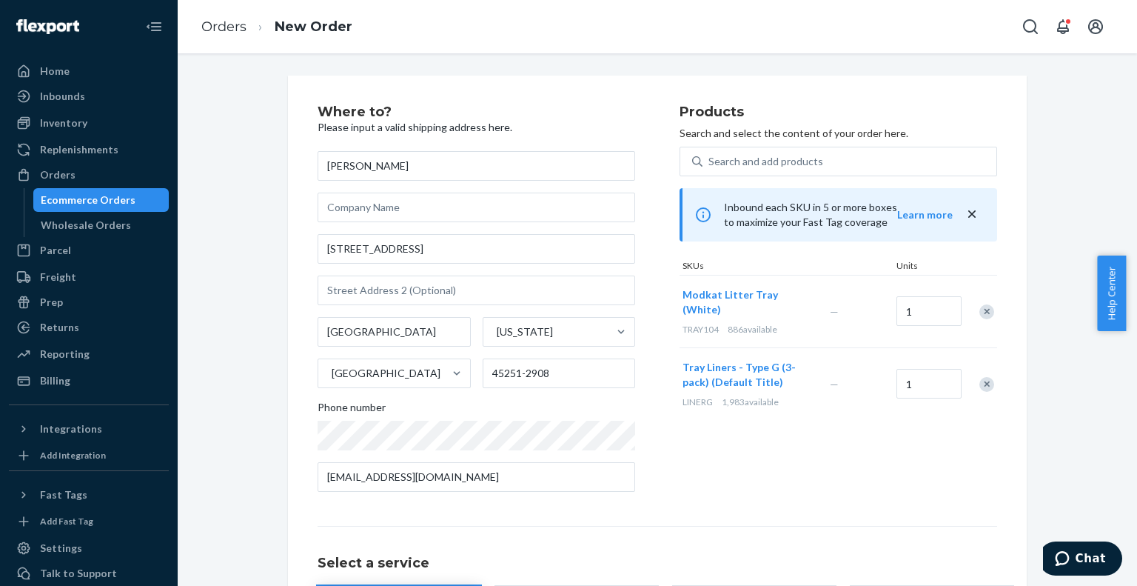
click at [982, 377] on div "Remove Item" at bounding box center [986, 384] width 15 height 15
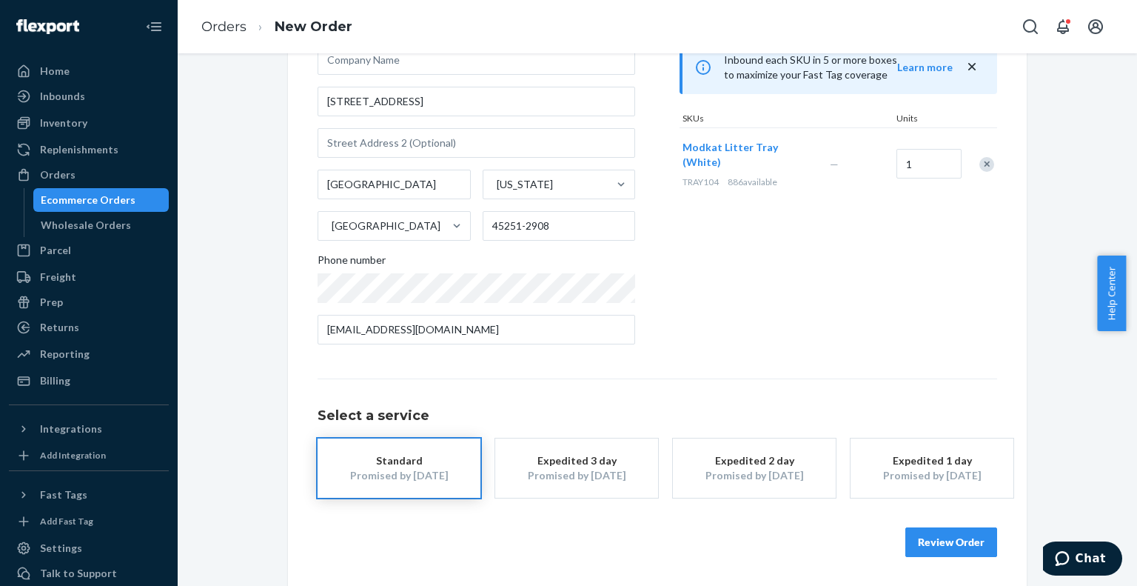
click at [506, 463] on button "Expedited 3 day Promised by [DATE]" at bounding box center [576, 467] width 163 height 59
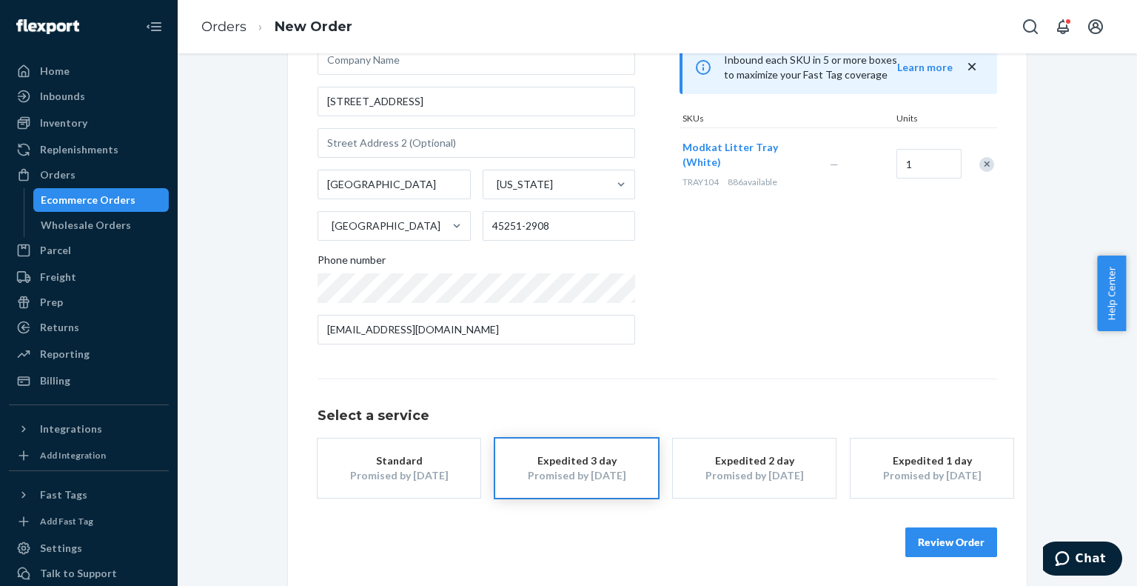
click at [959, 544] on button "Review Order" at bounding box center [951, 542] width 92 height 30
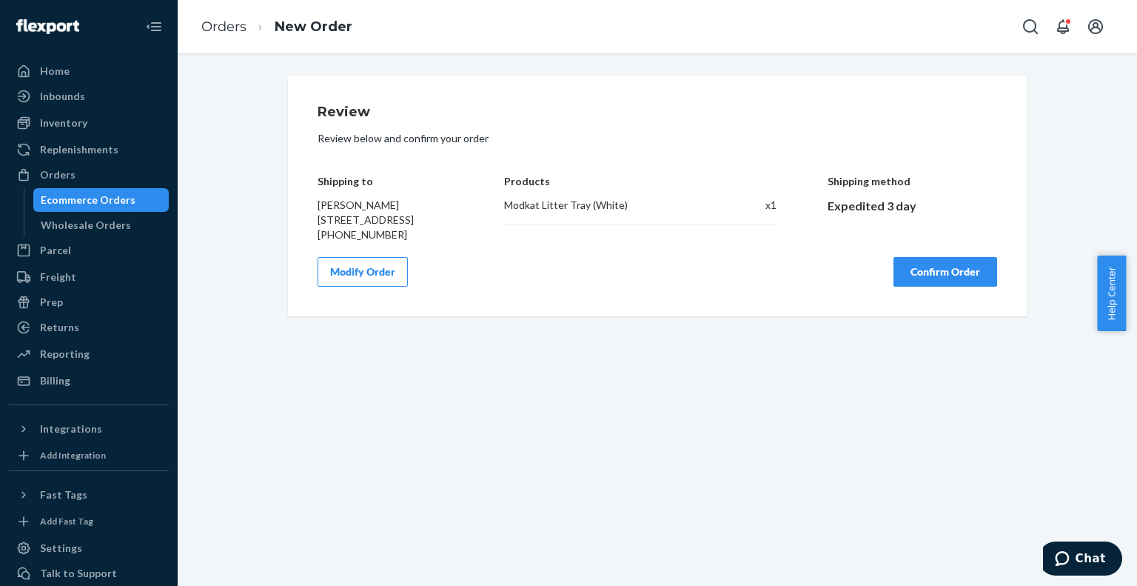
scroll to position [0, 0]
click at [977, 286] on button "Confirm Order" at bounding box center [945, 272] width 104 height 30
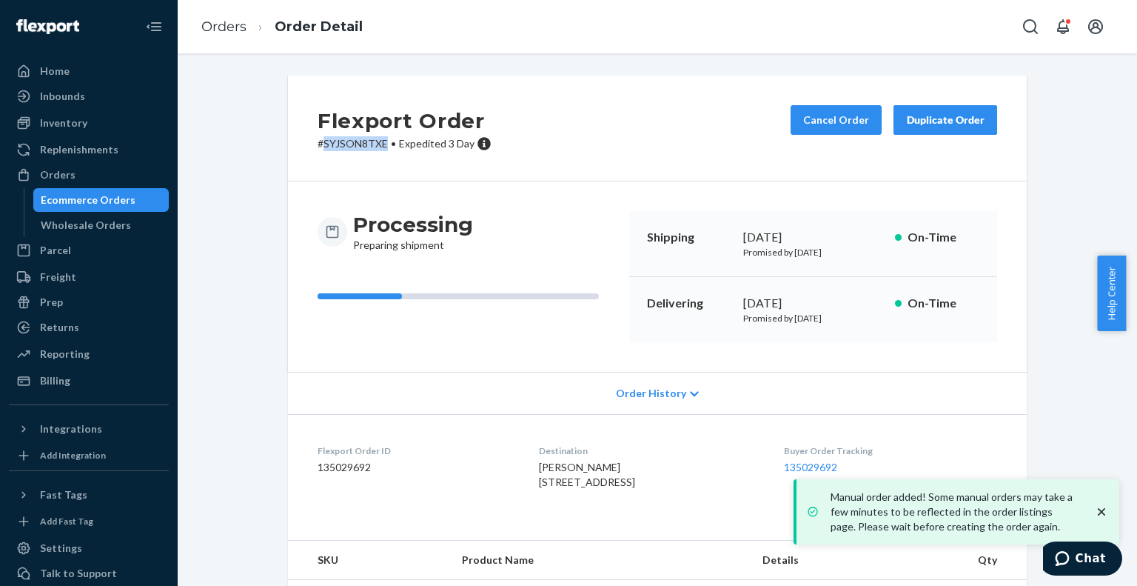
drag, startPoint x: 380, startPoint y: 144, endPoint x: 312, endPoint y: 130, distance: 68.8
click at [318, 148] on p "# SYJSON8TXE • Expedited 3 Day" at bounding box center [405, 143] width 174 height 15
copy p "SYJSON8TXE"
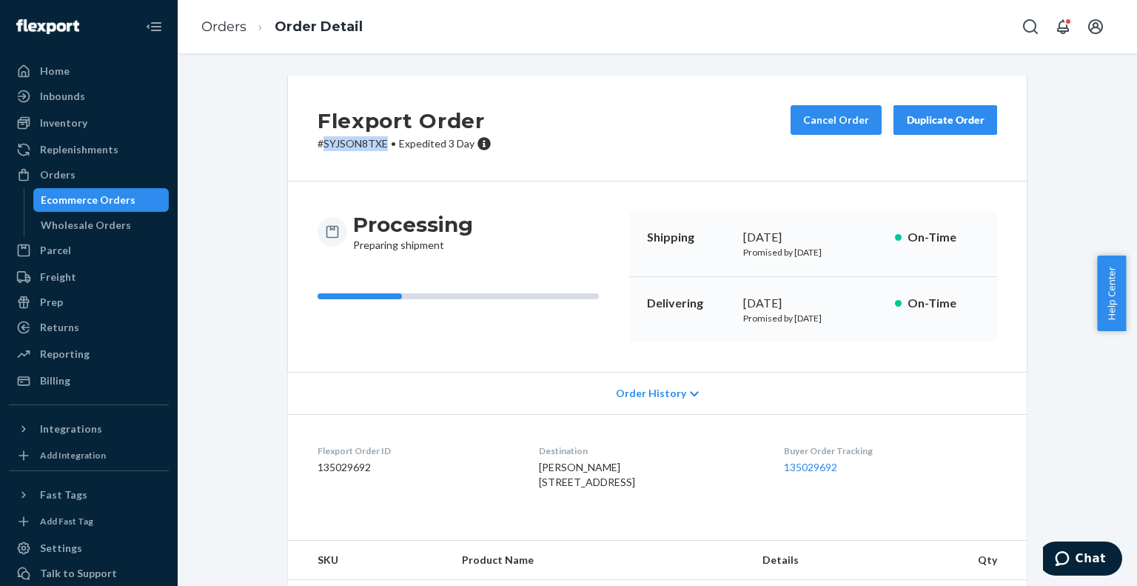
click at [112, 194] on div "Ecommerce Orders" at bounding box center [88, 199] width 95 height 15
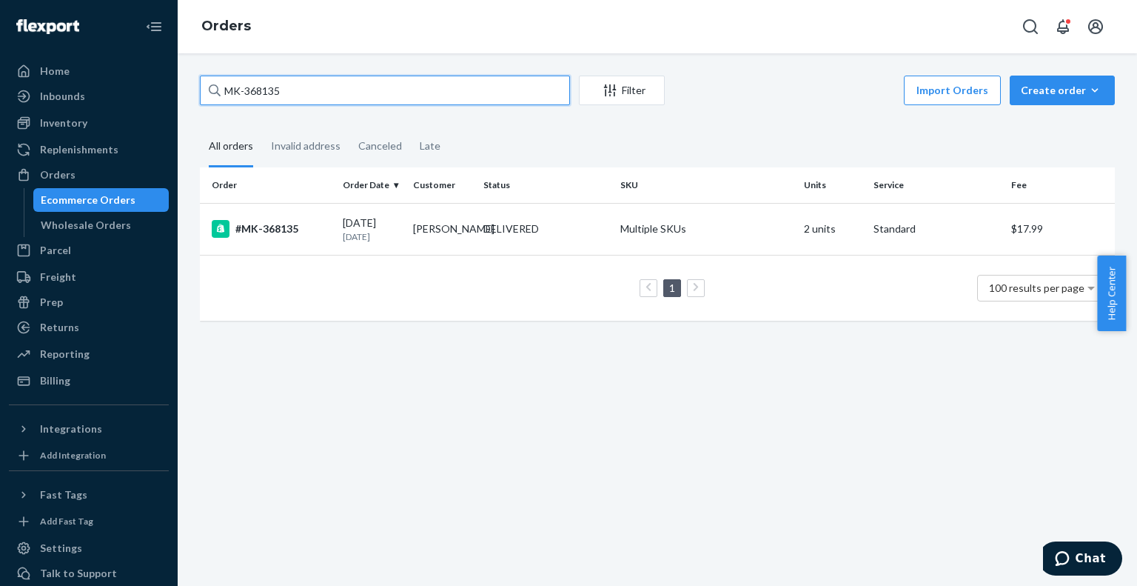
drag, startPoint x: 323, startPoint y: 91, endPoint x: 172, endPoint y: 103, distance: 151.5
click at [172, 103] on div "Home Inbounds Shipping Plans Problems Inventory Products Branded Packaging Repl…" at bounding box center [568, 293] width 1137 height 586
paste input "6254"
type input "MK-366254"
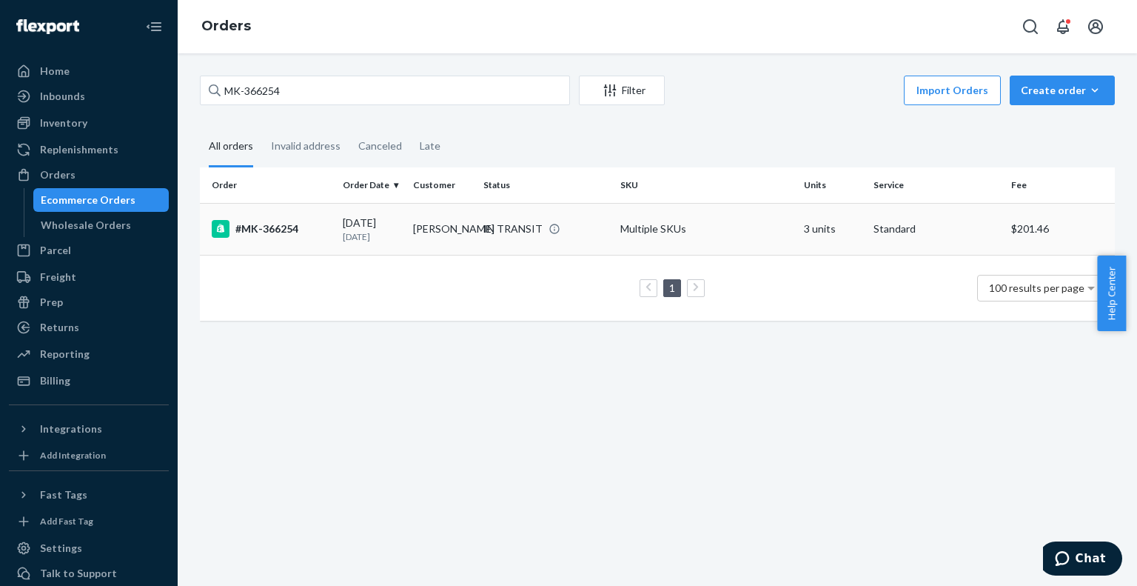
click at [255, 232] on div "#MK-366254" at bounding box center [271, 229] width 119 height 18
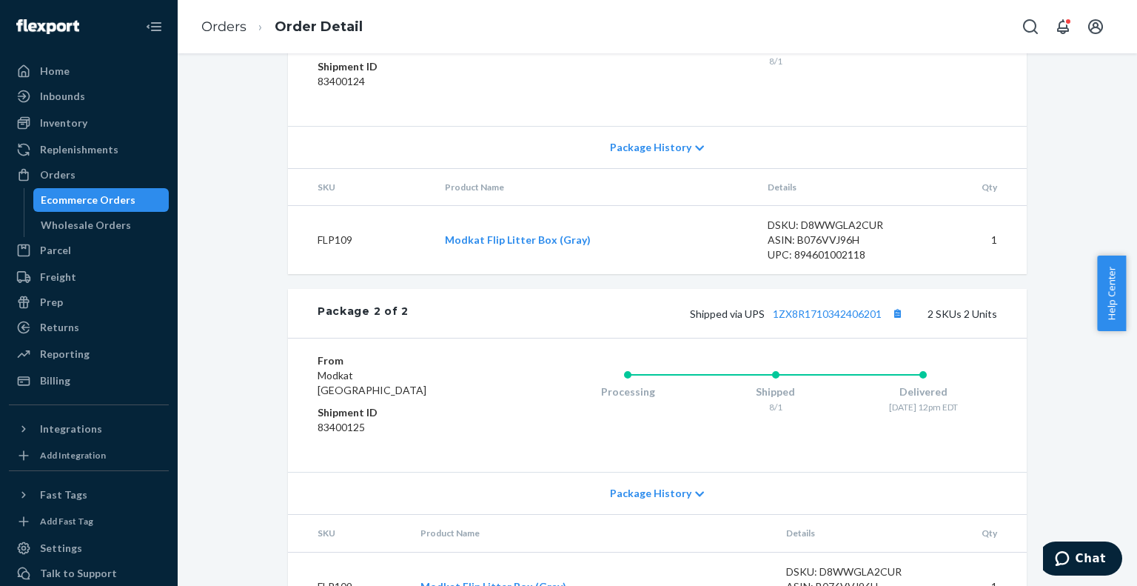
scroll to position [799, 0]
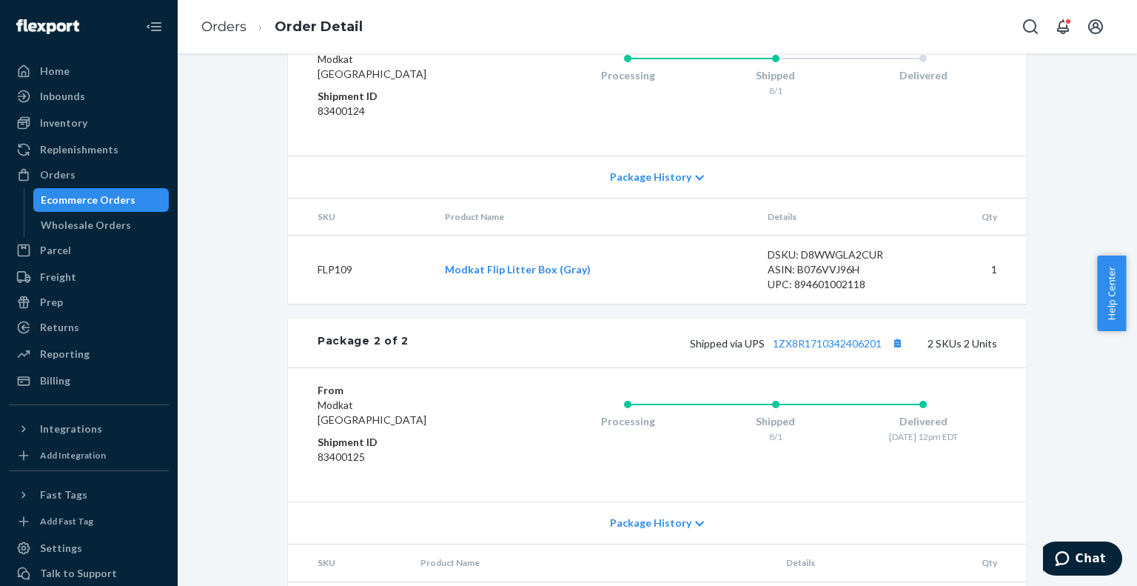
drag, startPoint x: 891, startPoint y: 84, endPoint x: 780, endPoint y: 86, distance: 111.0
